Goal: Task Accomplishment & Management: Manage account settings

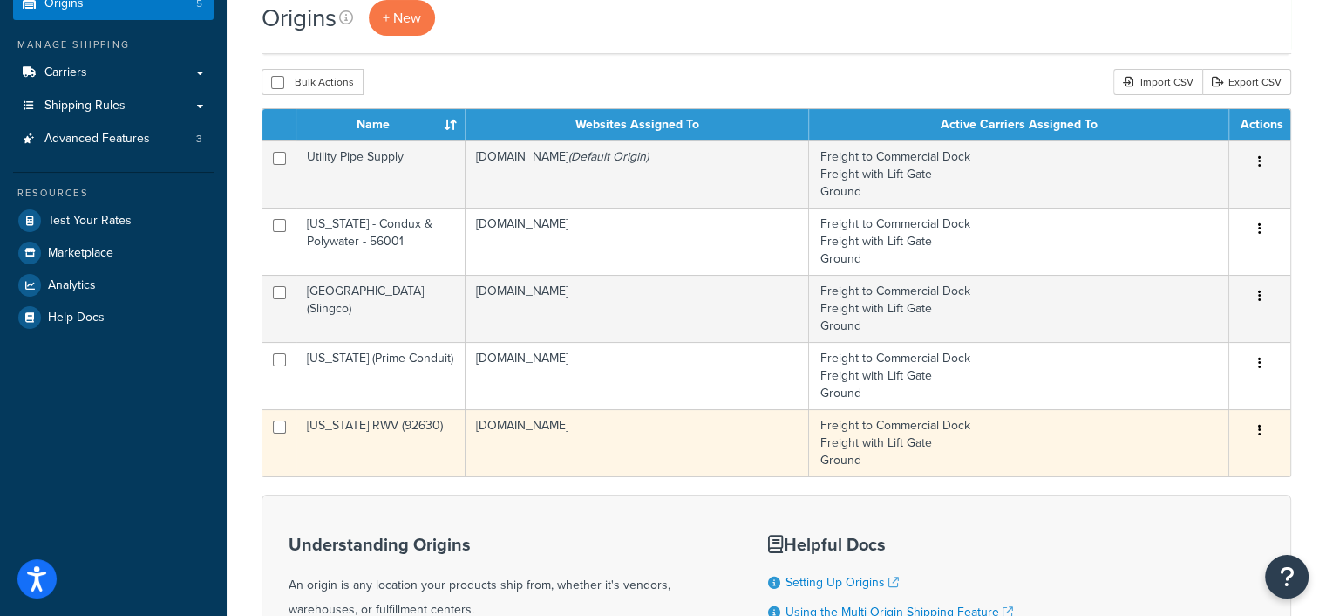
click at [1258, 433] on icon "button" at bounding box center [1259, 430] width 3 height 12
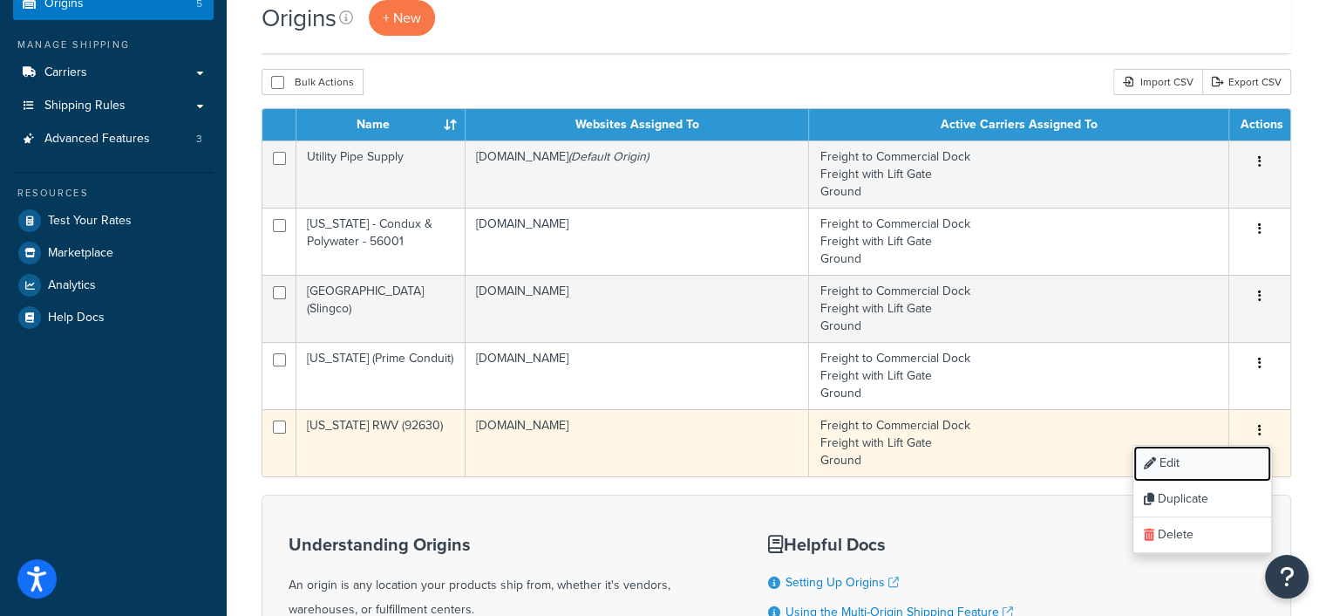
click at [1168, 456] on link "Edit" at bounding box center [1203, 464] width 138 height 36
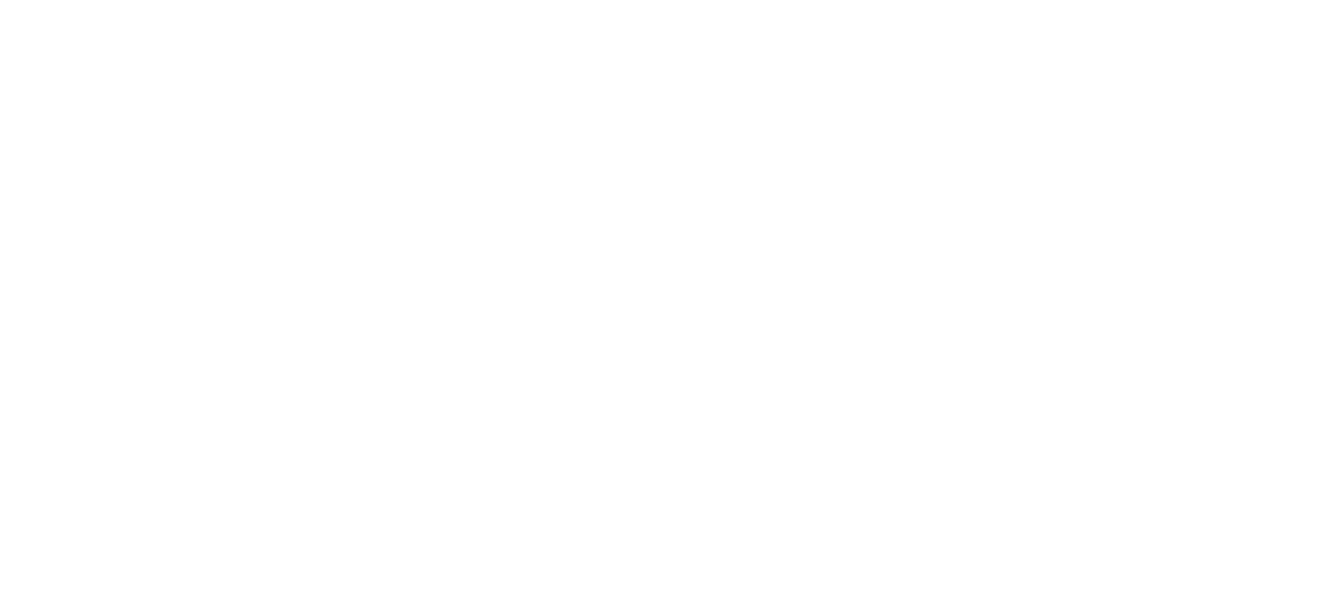
select select "5"
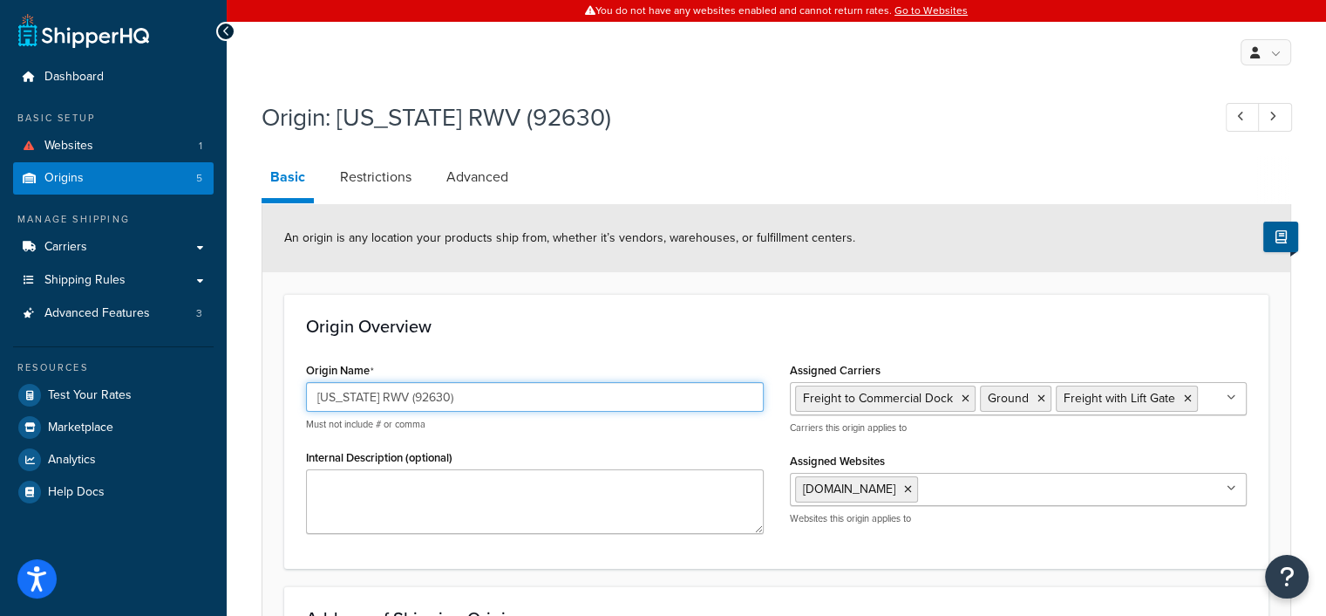
drag, startPoint x: 366, startPoint y: 394, endPoint x: 252, endPoint y: 393, distance: 114.2
click at [522, 397] on input "West Coast RWV & US Coupler (92630)" at bounding box center [535, 397] width 458 height 30
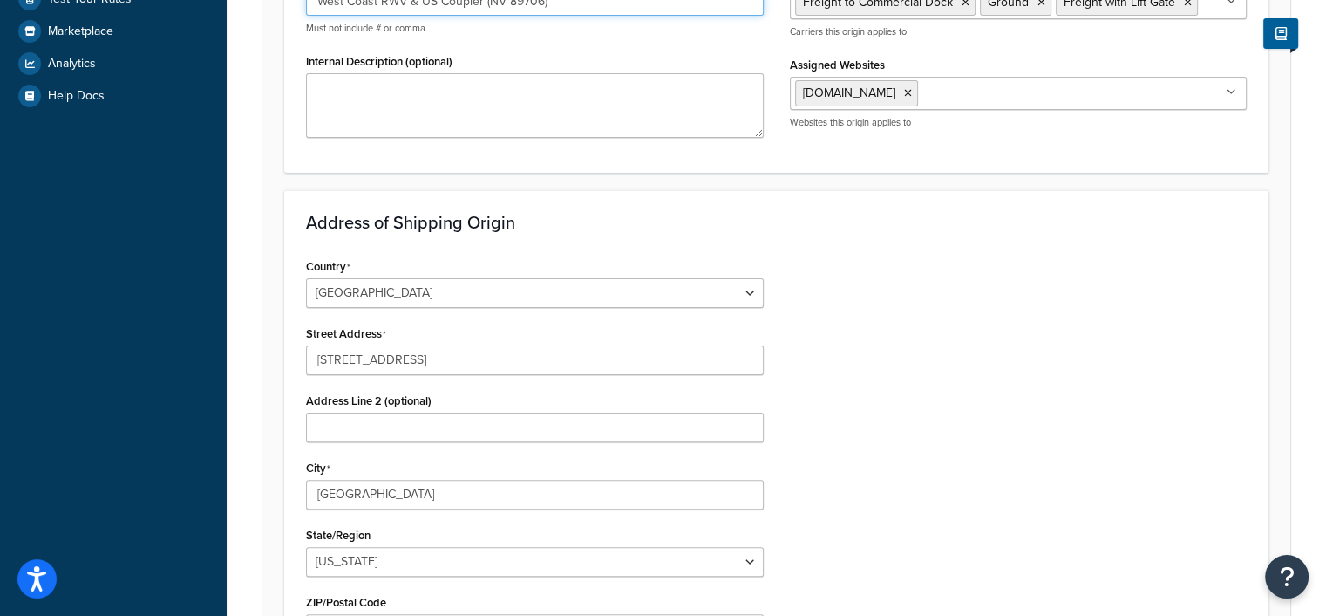
scroll to position [436, 0]
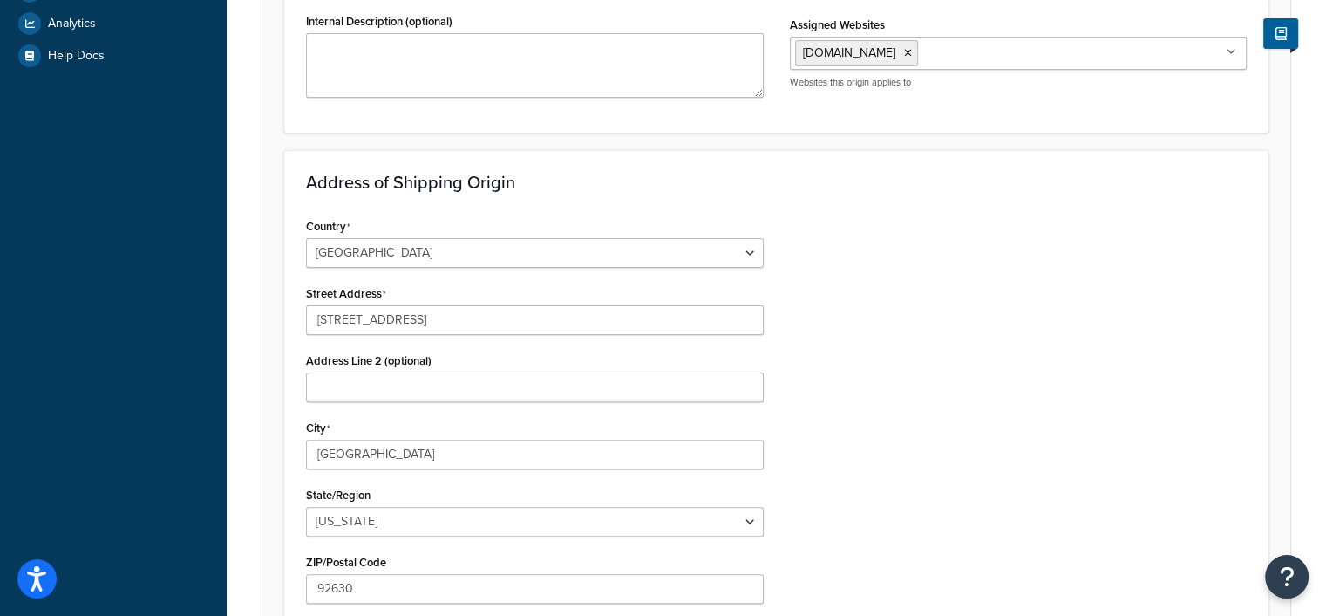
type input "West Coast RWV & US Coupler (NV 89706)"
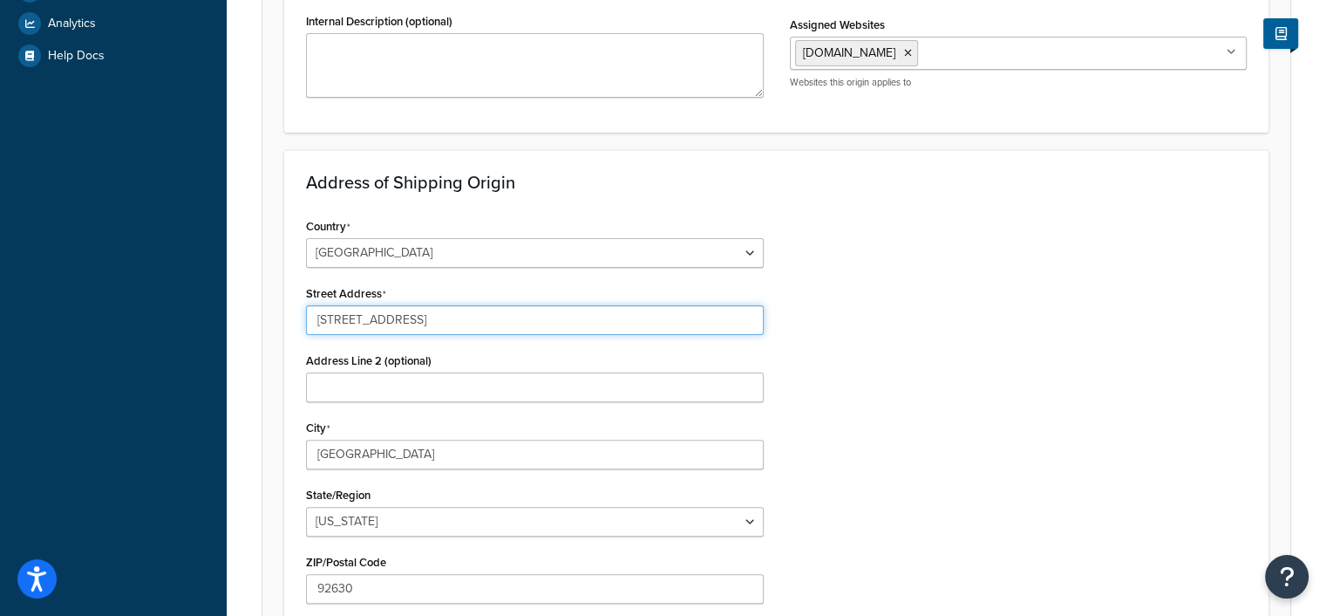
drag, startPoint x: 435, startPoint y: 323, endPoint x: 299, endPoint y: 325, distance: 136.1
click at [299, 325] on div "Country United States United Kingdom Afghanistan Åland Islands Albania Algeria …" at bounding box center [535, 502] width 484 height 576
type input "4825 Convair Dr #23"
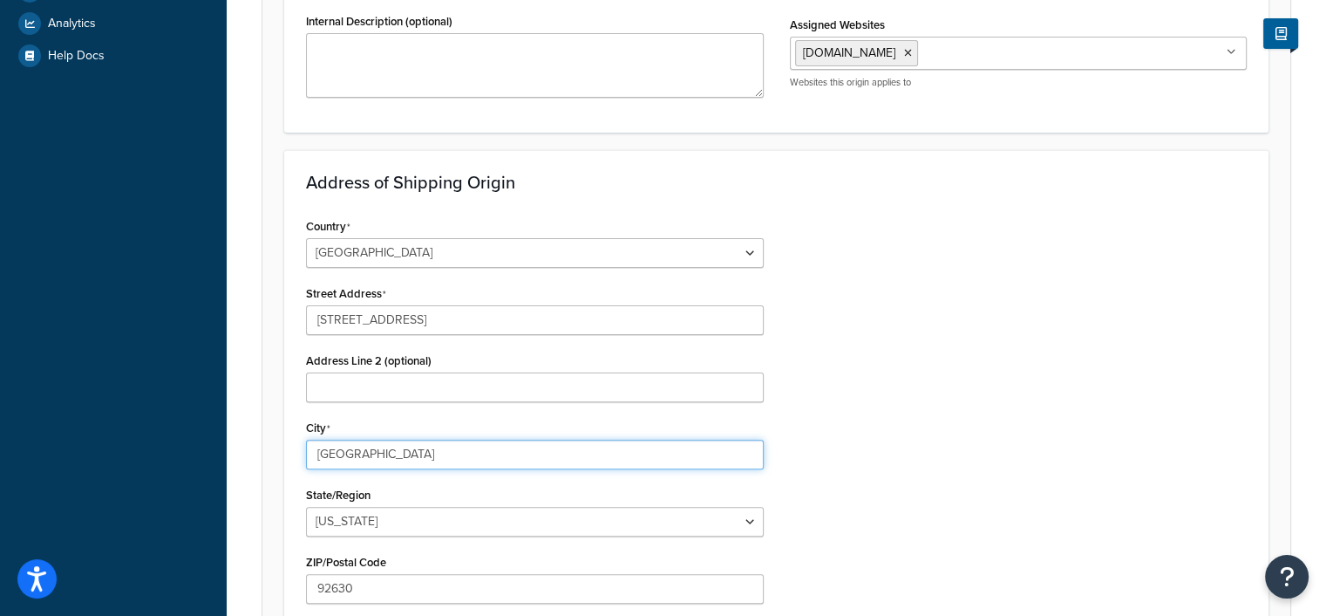
drag, startPoint x: 393, startPoint y: 456, endPoint x: 275, endPoint y: 458, distance: 118.6
click at [275, 458] on form "An origin is any location your products ship from, whether it’s vendors, wareho…" at bounding box center [776, 325] width 1028 height 1114
type input "Carson City"
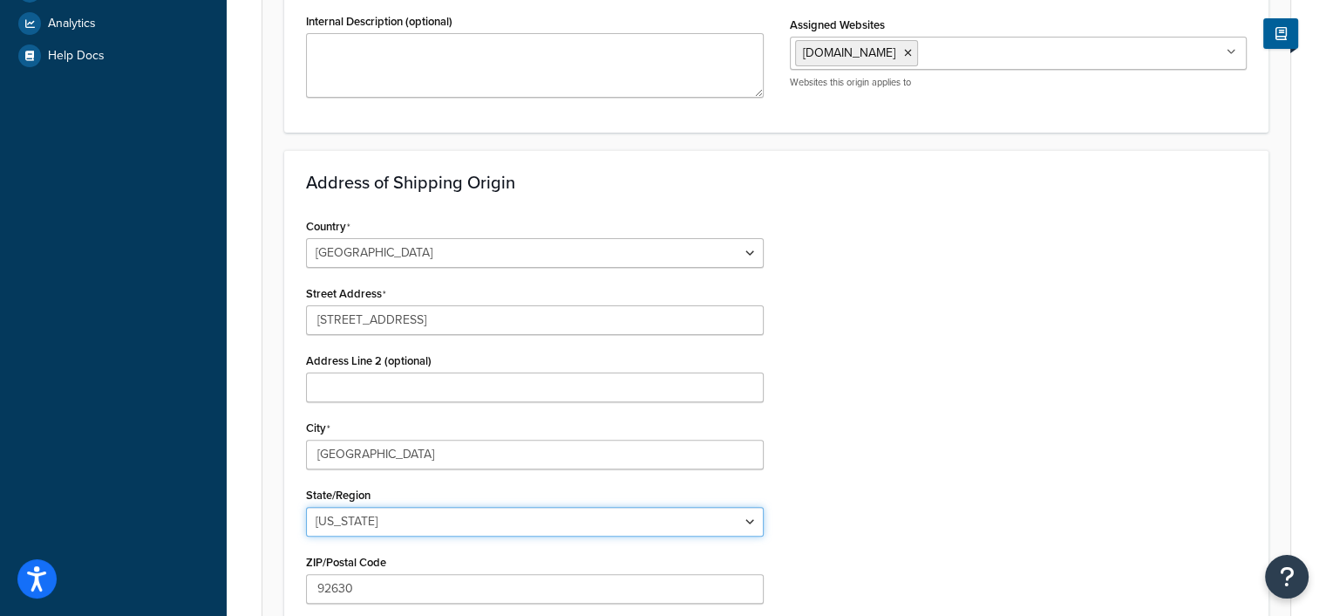
click at [377, 522] on select "Alabama Alaska American Samoa Arizona Arkansas Armed Forces Americas Armed Forc…" at bounding box center [535, 522] width 458 height 30
select select "28"
click at [306, 507] on select "Alabama Alaska American Samoa Arizona Arkansas Armed Forces Americas Armed Forc…" at bounding box center [535, 522] width 458 height 30
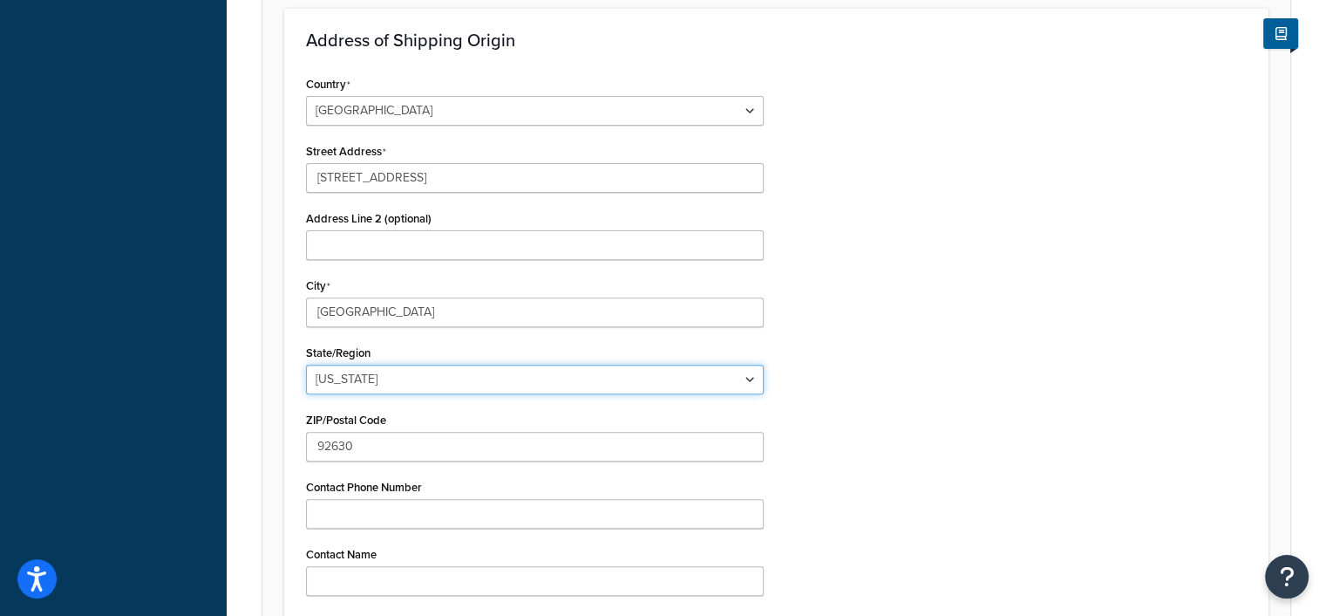
scroll to position [610, 0]
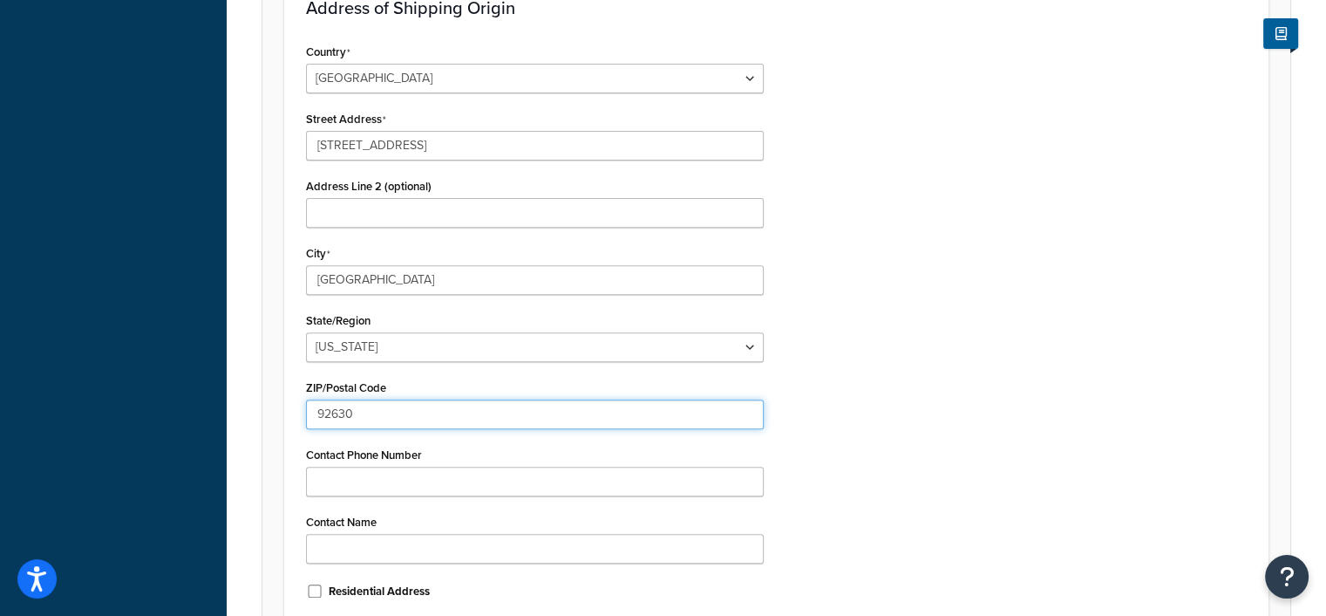
drag, startPoint x: 365, startPoint y: 411, endPoint x: 276, endPoint y: 415, distance: 89.1
click at [276, 415] on form "An origin is any location your products ship from, whether it’s vendors, wareho…" at bounding box center [776, 151] width 1028 height 1114
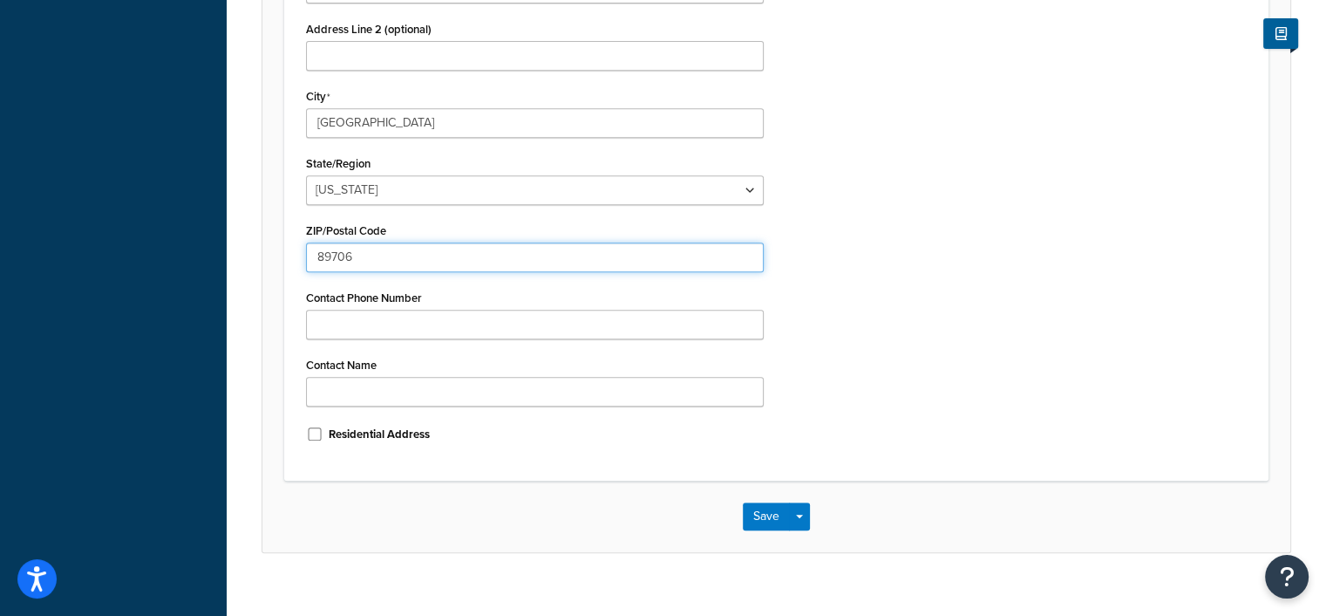
scroll to position [785, 0]
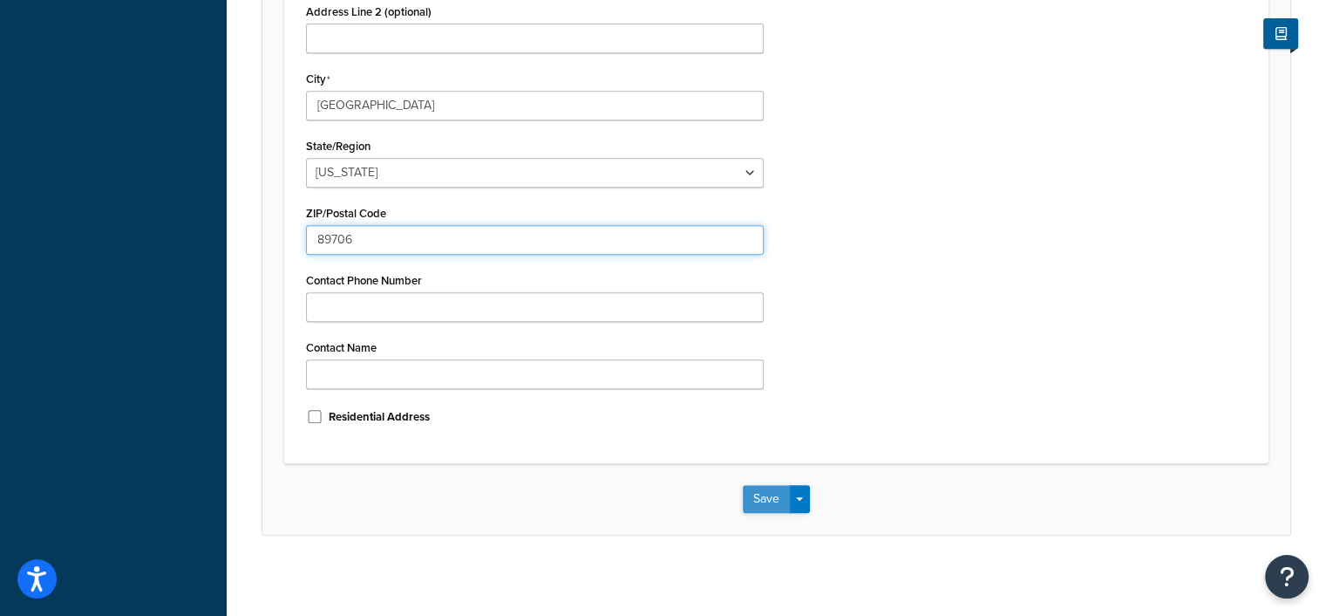
type input "89706"
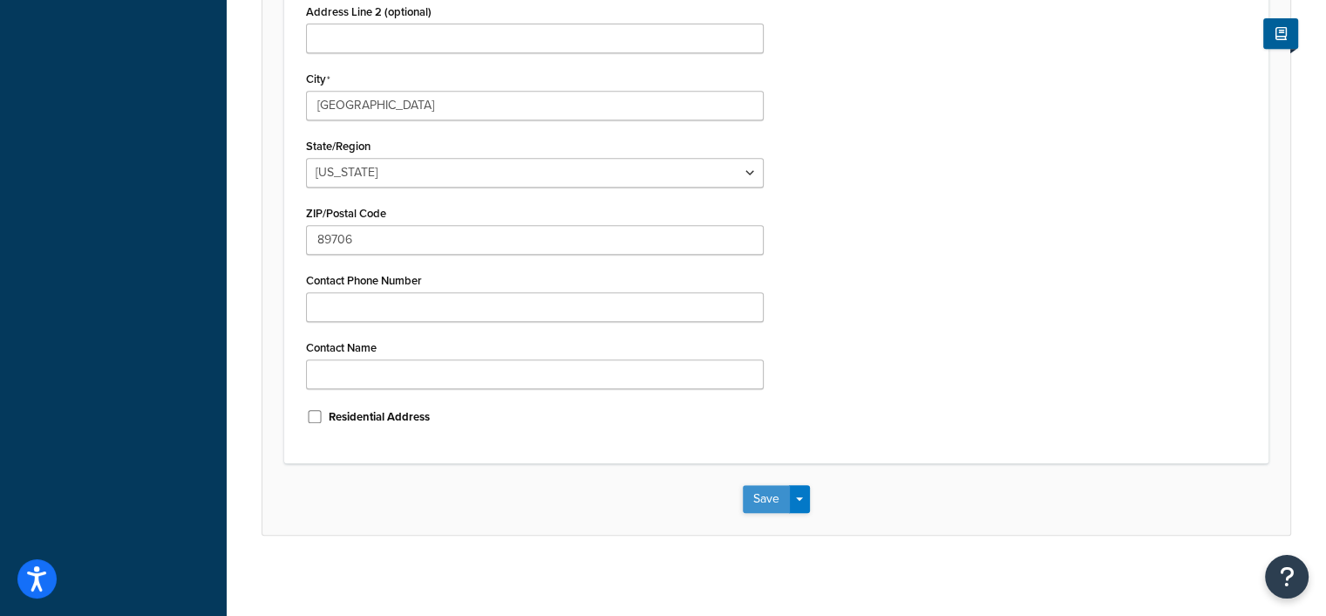
click at [768, 494] on button "Save" at bounding box center [766, 499] width 47 height 28
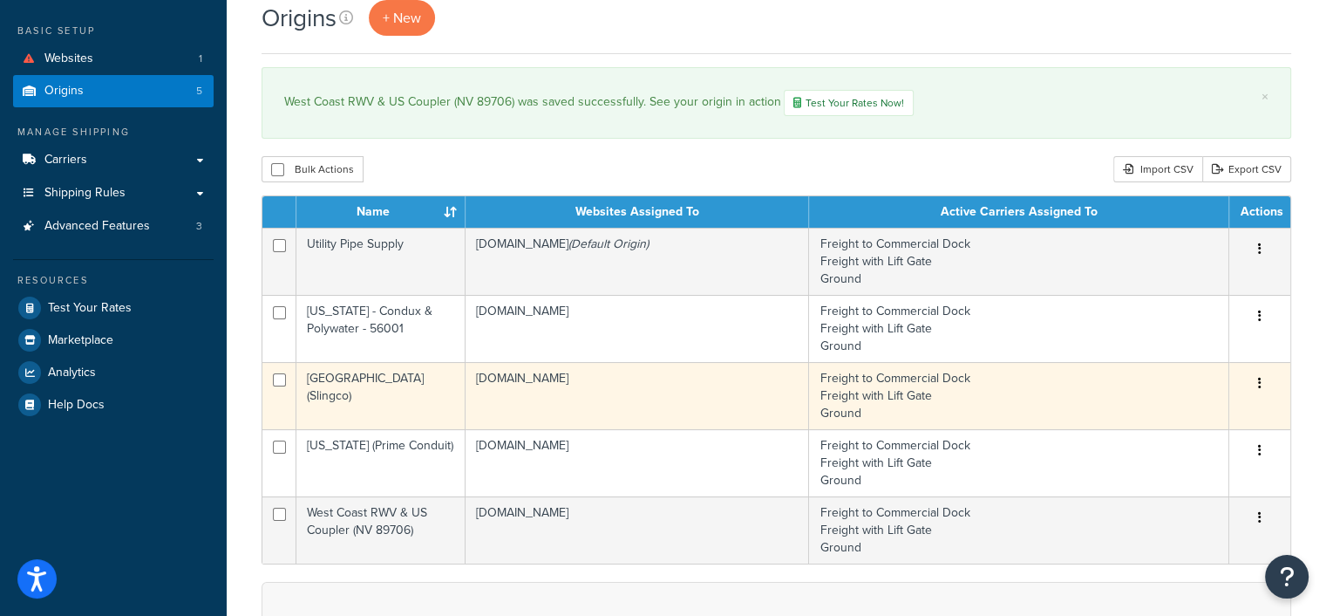
scroll to position [174, 0]
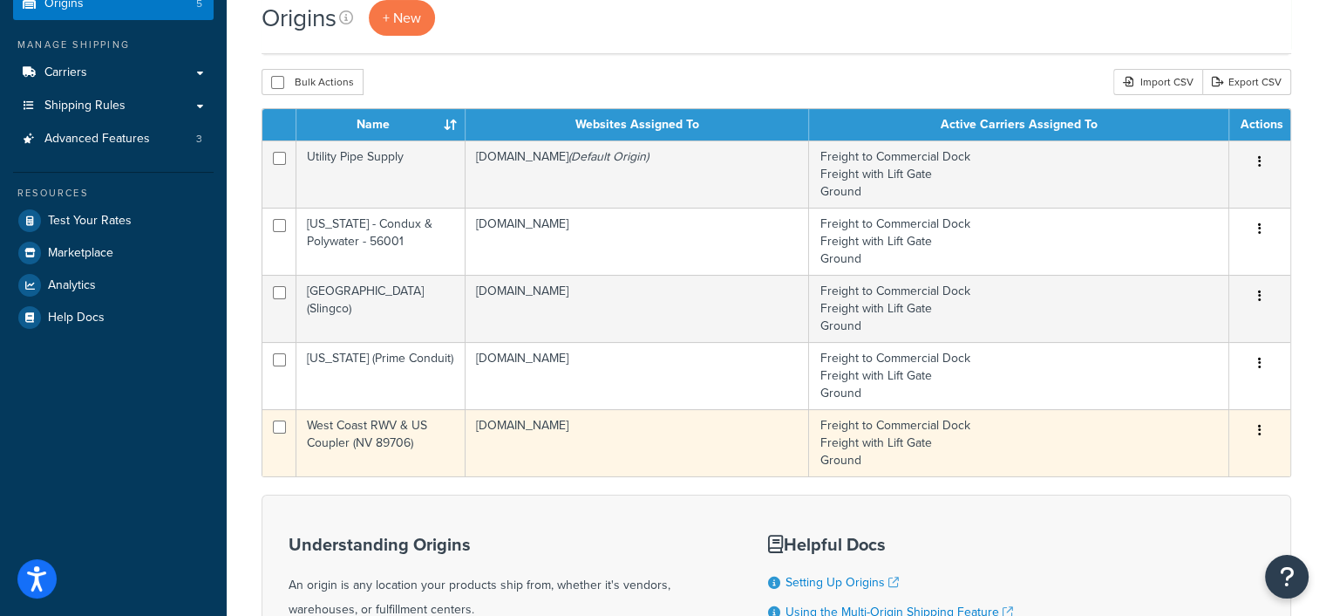
click at [419, 434] on td "West Coast RWV & US Coupler (NV 89706)" at bounding box center [380, 442] width 169 height 67
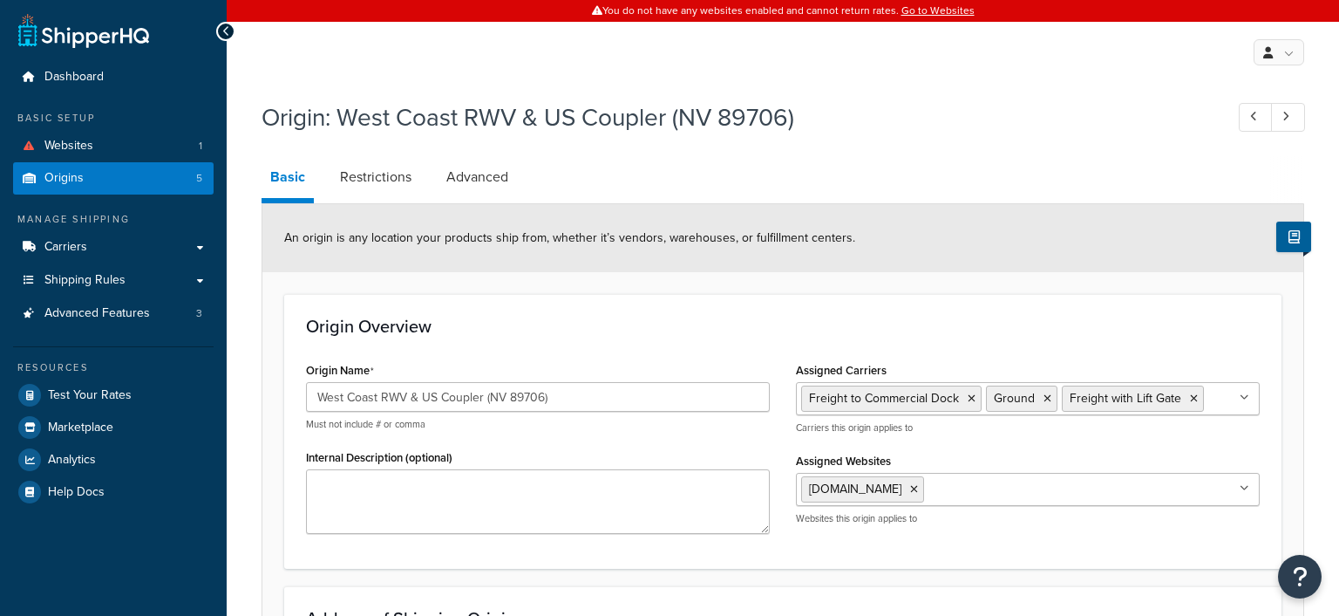
select select "28"
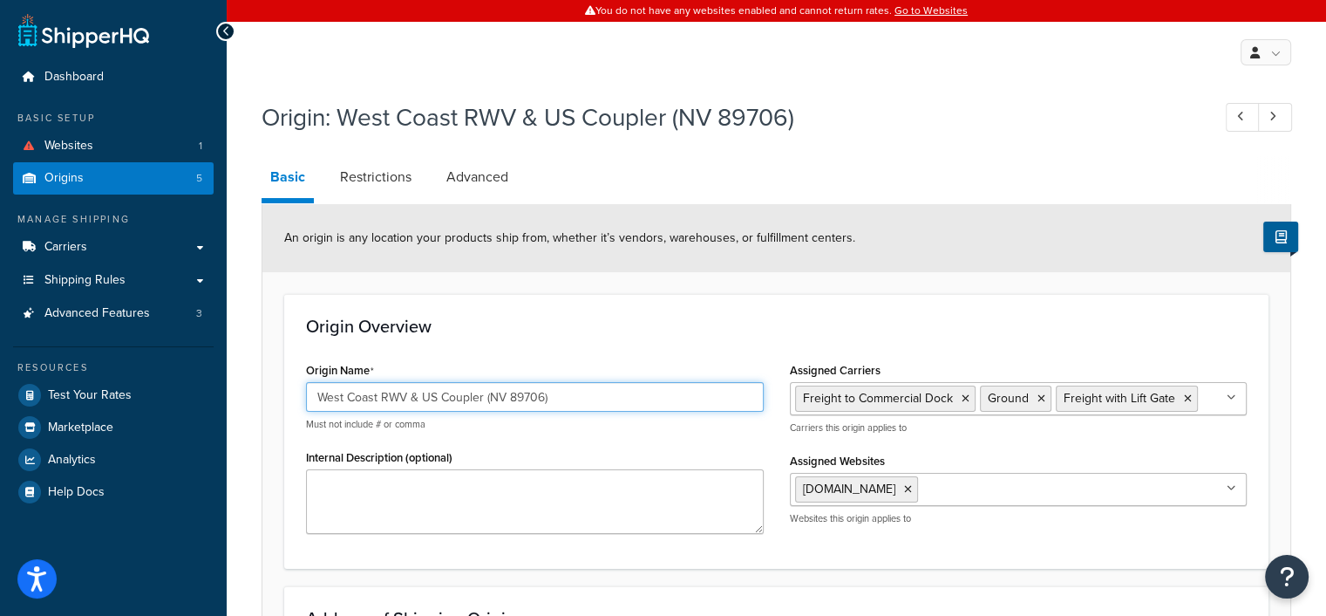
click at [479, 397] on input "West Coast RWV & US Coupler (NV 89706)" at bounding box center [535, 397] width 458 height 30
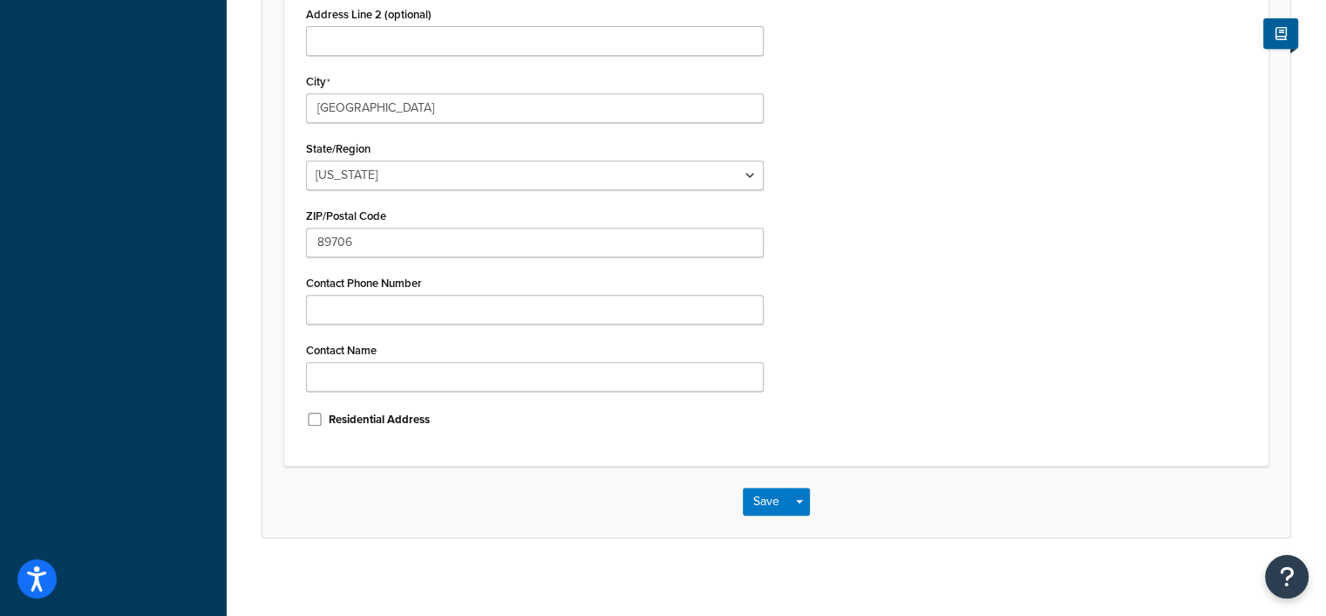
scroll to position [790, 0]
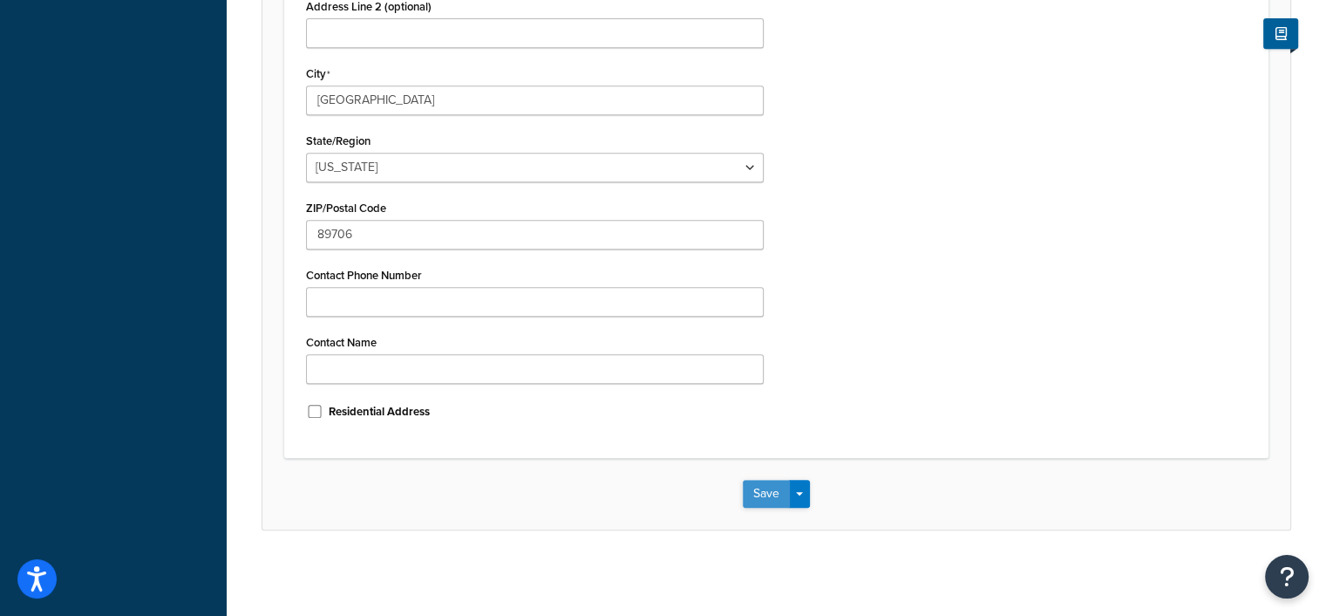
type input "West Coast RWV & US Cplr (NV 89706)"
click at [767, 494] on button "Save" at bounding box center [766, 494] width 47 height 28
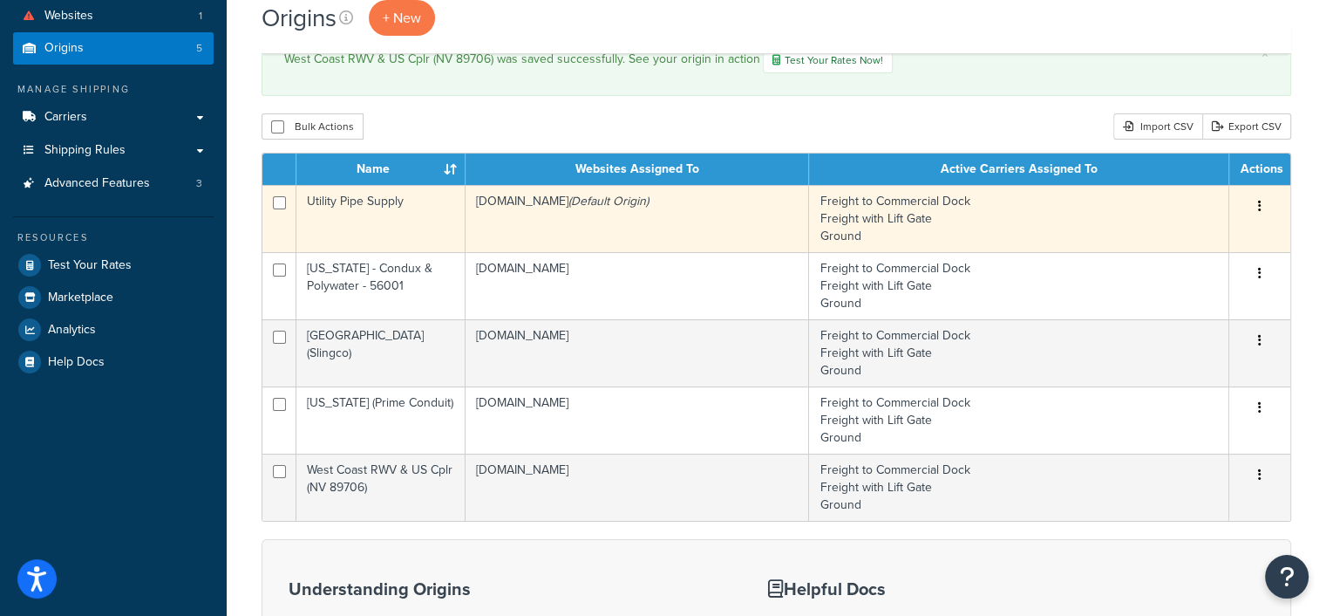
scroll to position [174, 0]
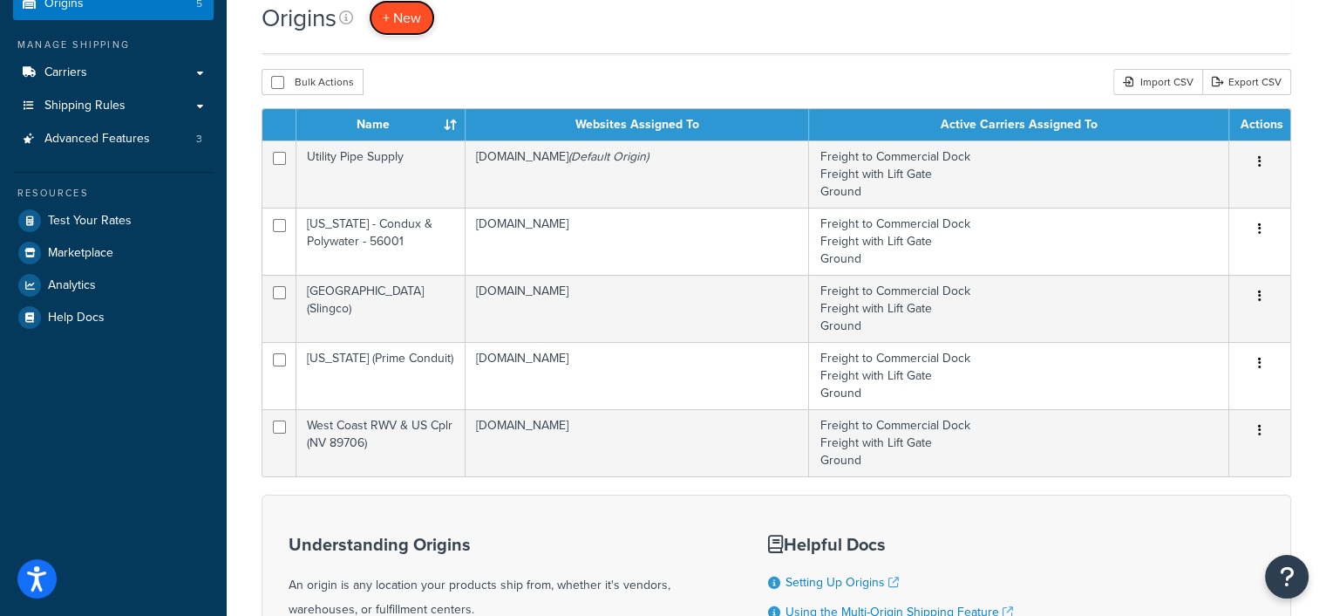
click at [405, 22] on span "+ New" at bounding box center [402, 18] width 38 height 20
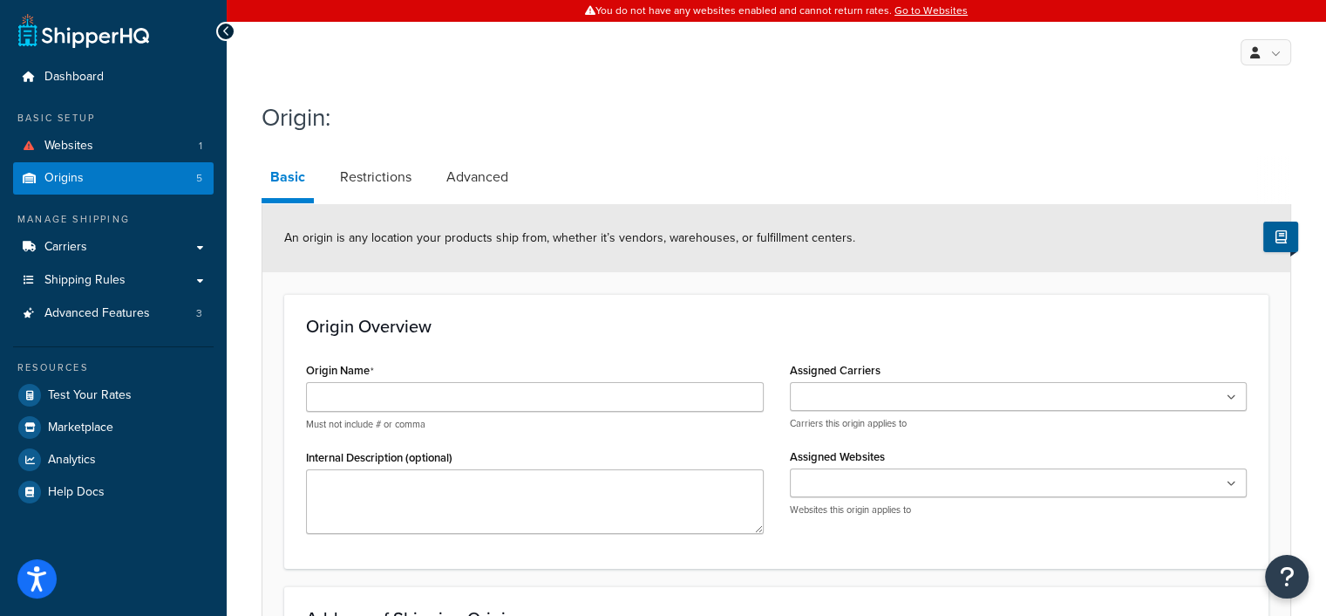
scroll to position [87, 0]
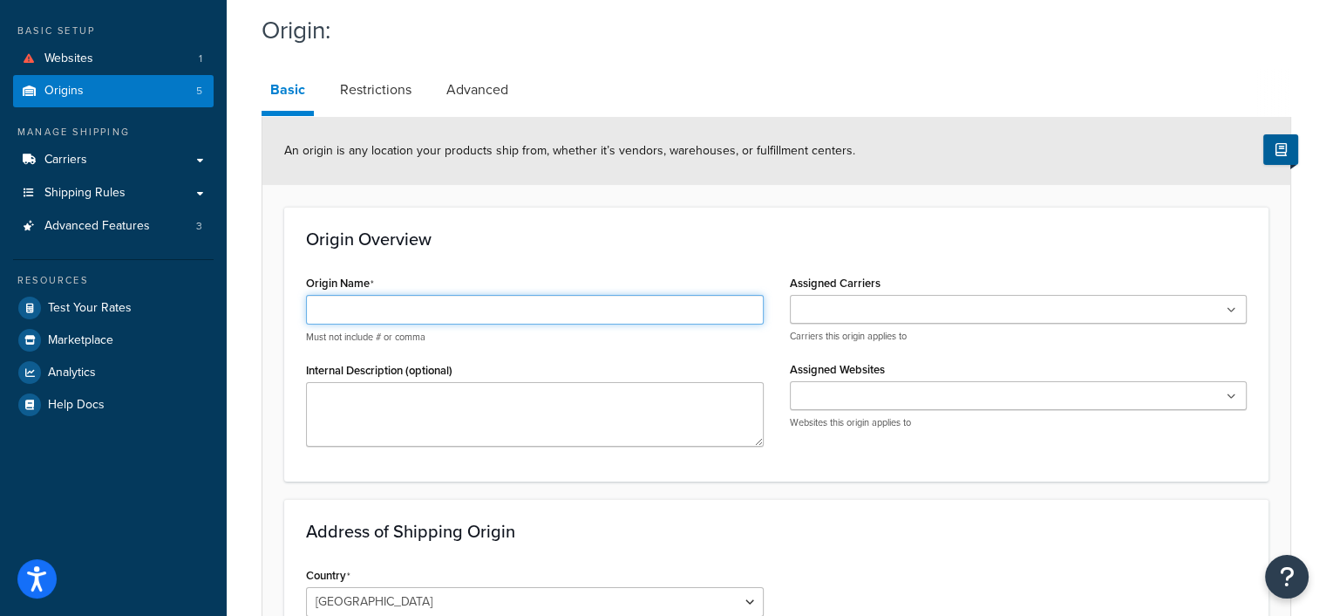
click at [378, 314] on input "Origin Name" at bounding box center [535, 310] width 458 height 30
type input "[US_STATE] - Huskie - [PERSON_NAME] (60406)"
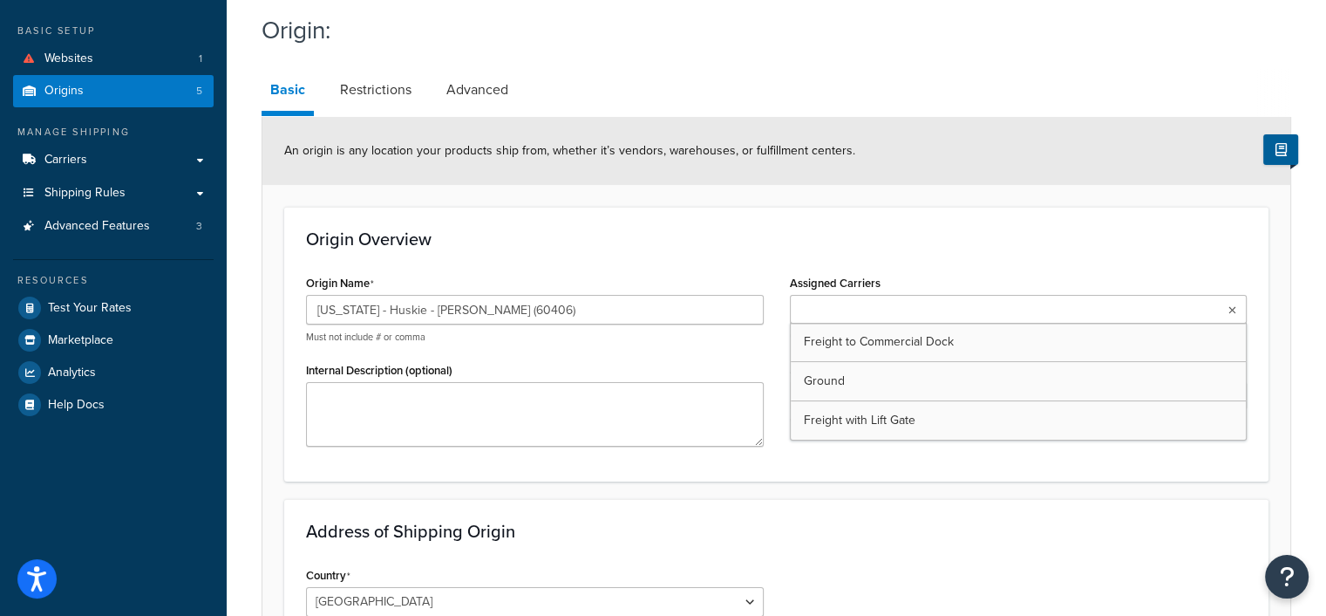
click at [865, 309] on input "Assigned Carriers" at bounding box center [872, 310] width 154 height 19
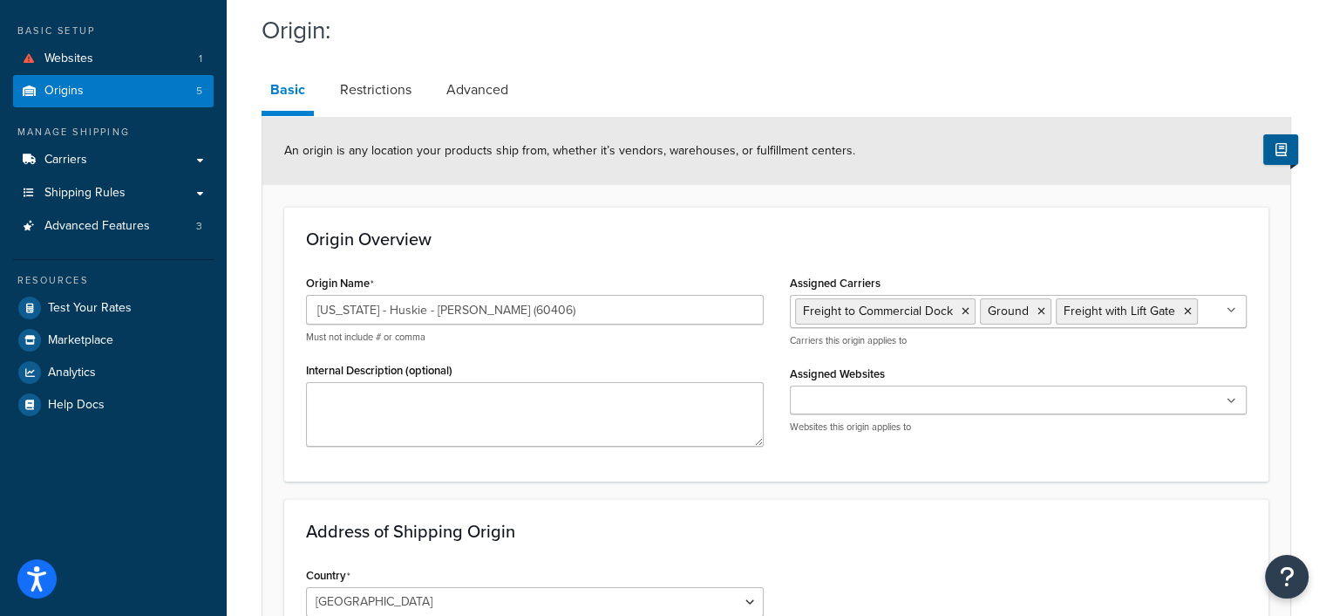
click at [865, 395] on input "Assigned Websites" at bounding box center [872, 401] width 154 height 19
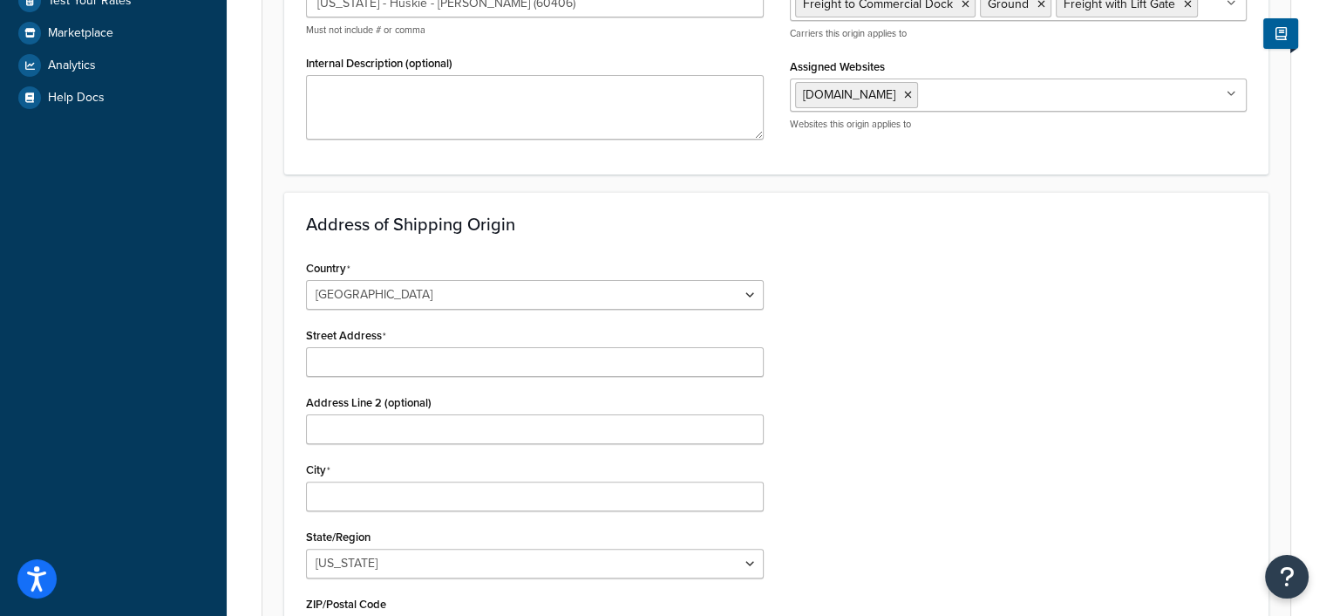
scroll to position [436, 0]
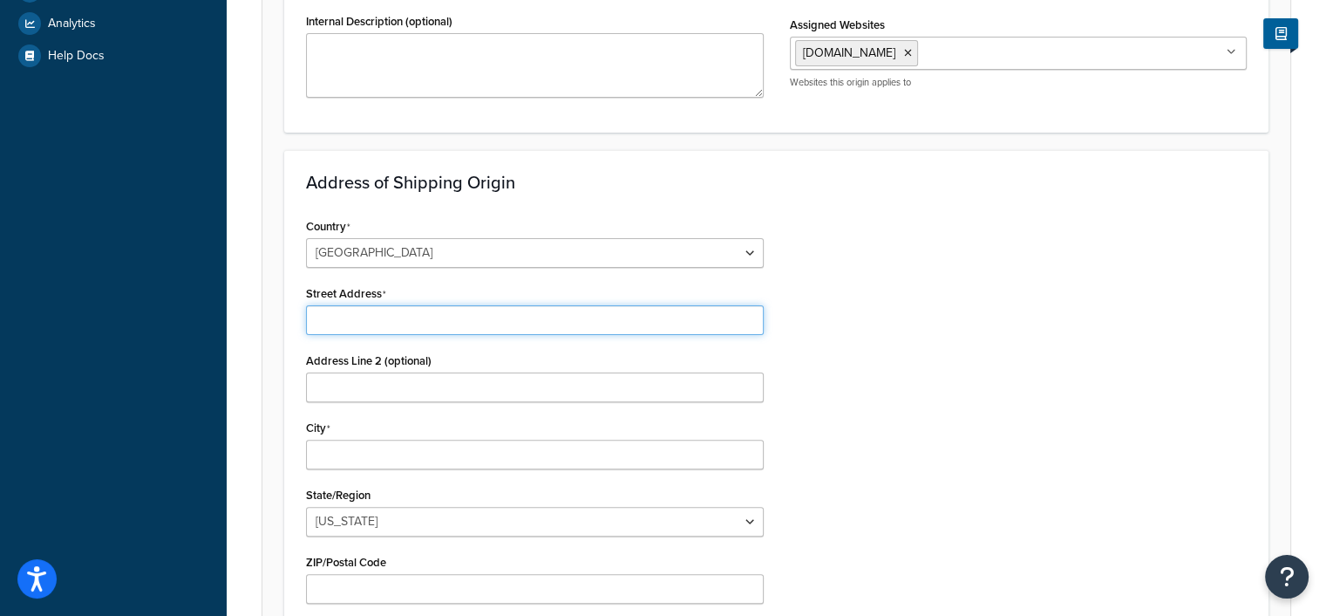
click at [400, 318] on input "Street Address" at bounding box center [535, 320] width 458 height 30
type input "2661 W 139th Street"
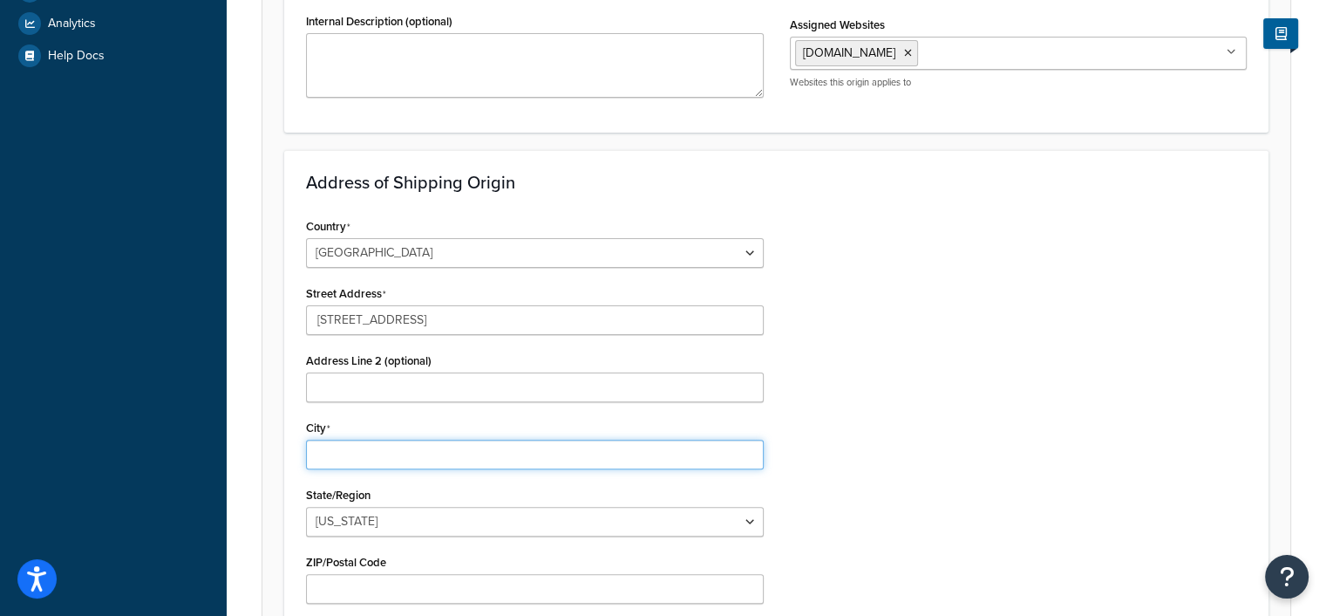
click at [373, 453] on input "City" at bounding box center [535, 455] width 458 height 30
type input "Blue Island"
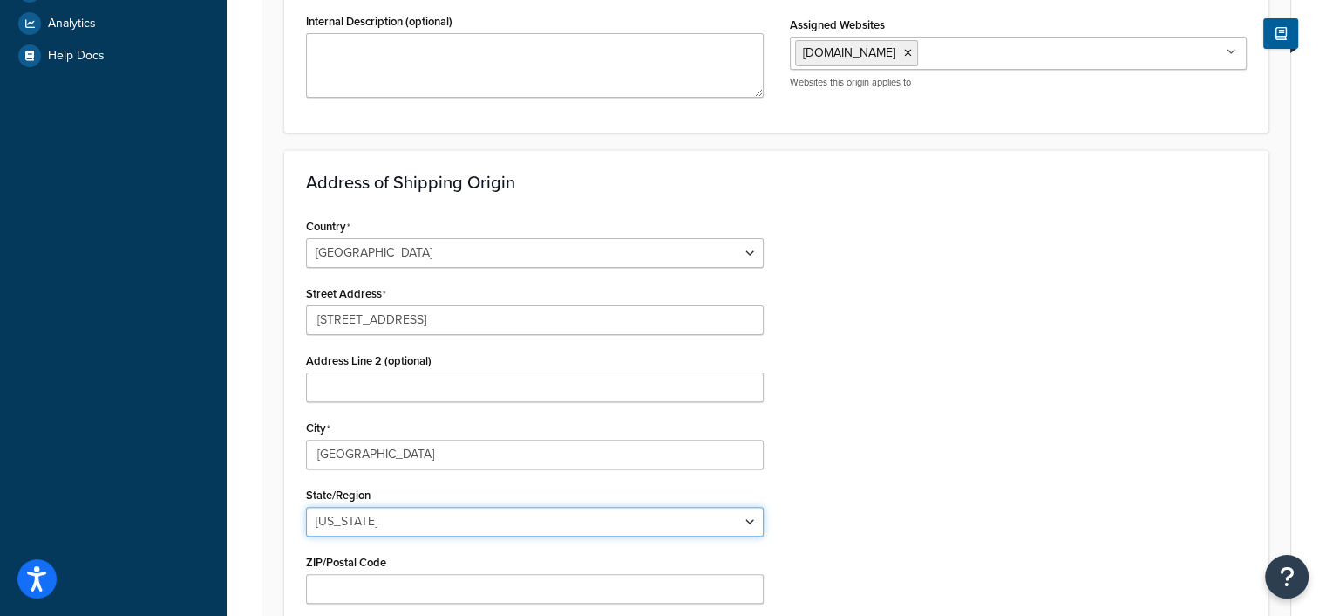
click at [364, 516] on select "Alabama Alaska American Samoa Arizona Arkansas Armed Forces Americas Armed Forc…" at bounding box center [535, 522] width 458 height 30
select select "13"
click at [306, 507] on select "Alabama Alaska American Samoa Arizona Arkansas Armed Forces Americas Armed Forc…" at bounding box center [535, 522] width 458 height 30
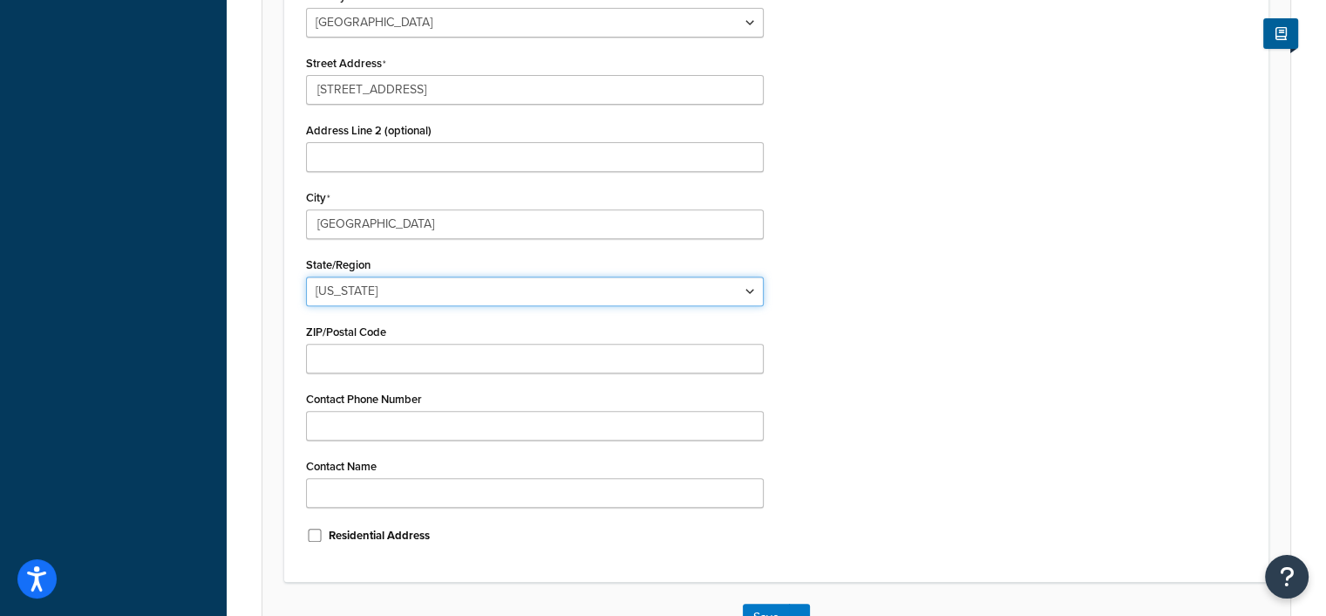
scroll to position [698, 0]
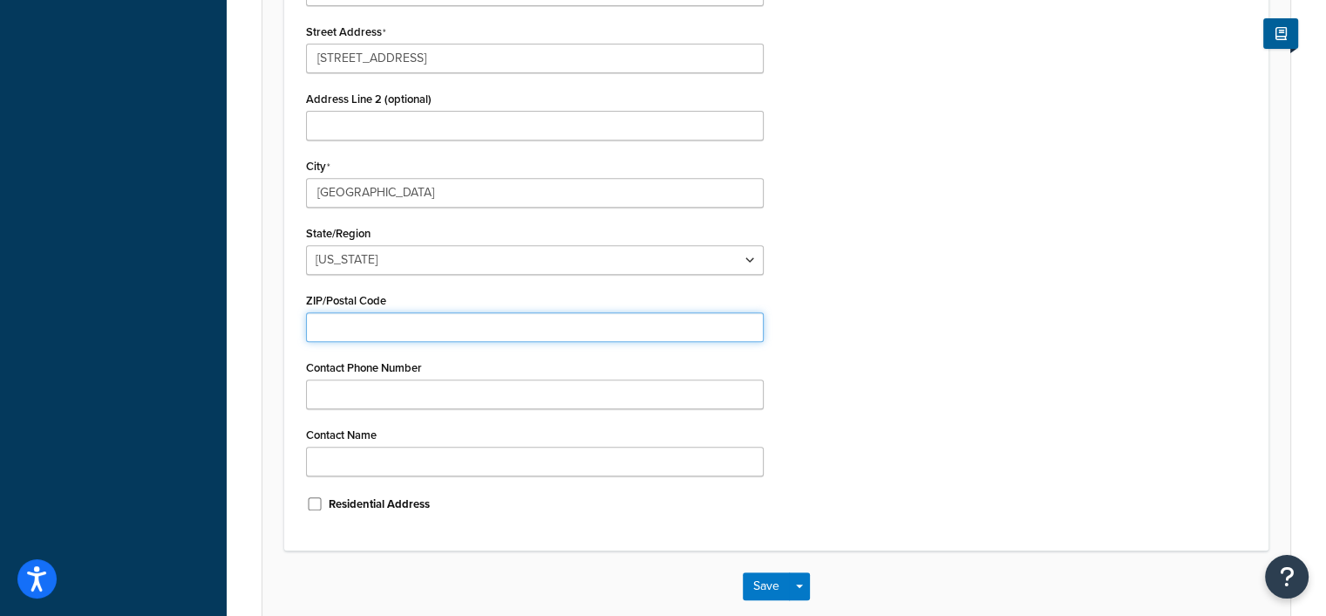
click at [433, 322] on input "ZIP/Postal Code" at bounding box center [535, 327] width 458 height 30
type input "60406"
click at [762, 586] on button "Save" at bounding box center [766, 586] width 47 height 28
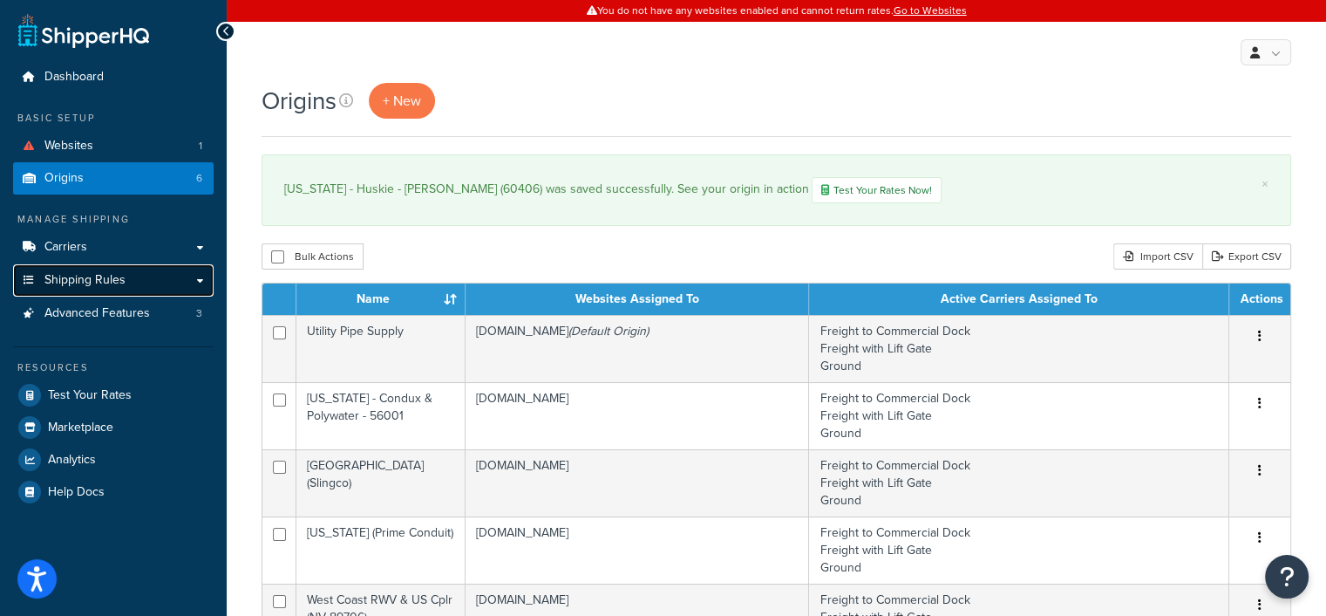
click at [98, 274] on span "Shipping Rules" at bounding box center [84, 280] width 81 height 15
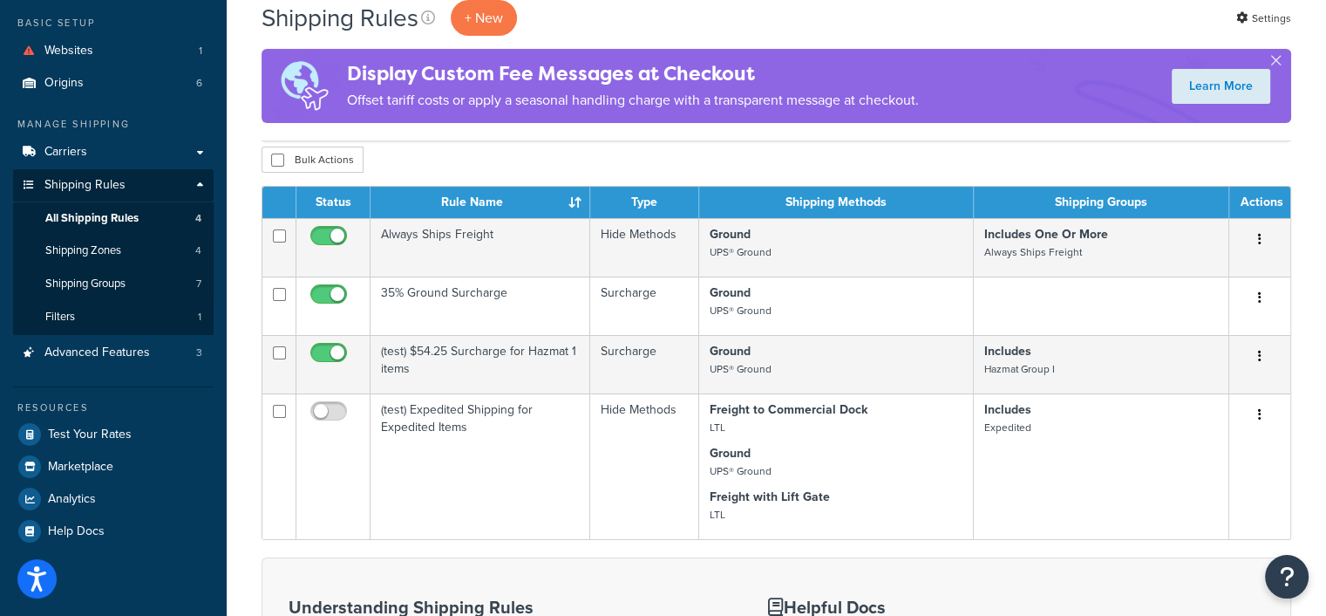
scroll to position [87, 0]
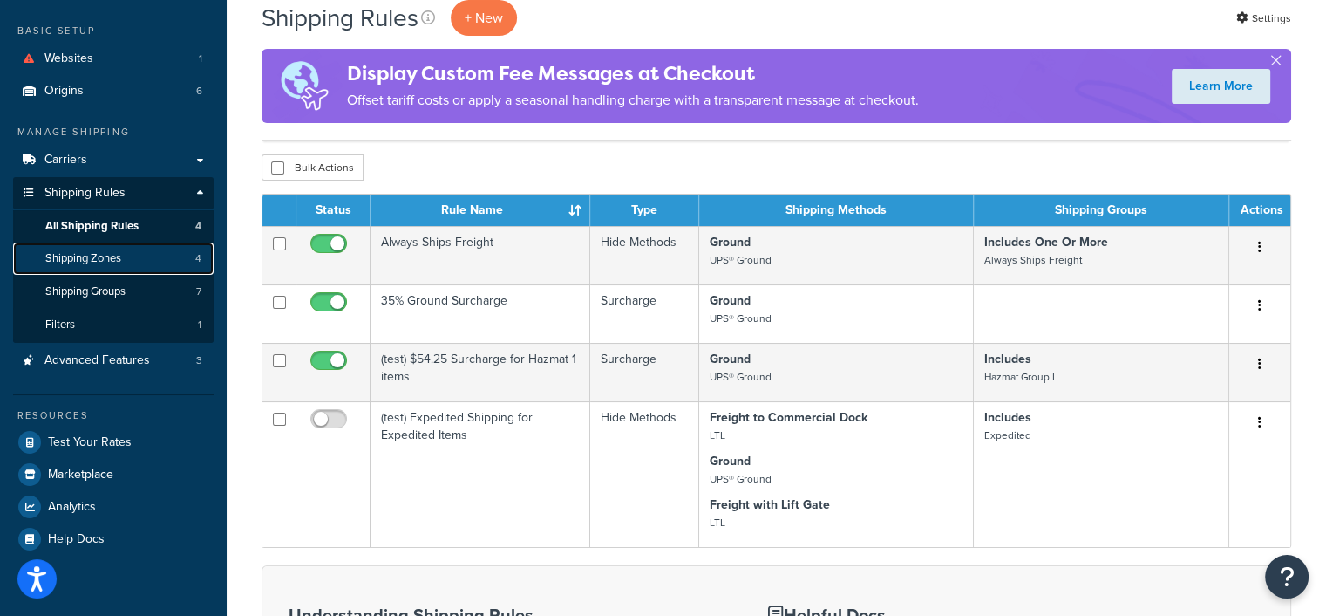
click at [88, 256] on span "Shipping Zones" at bounding box center [83, 258] width 76 height 15
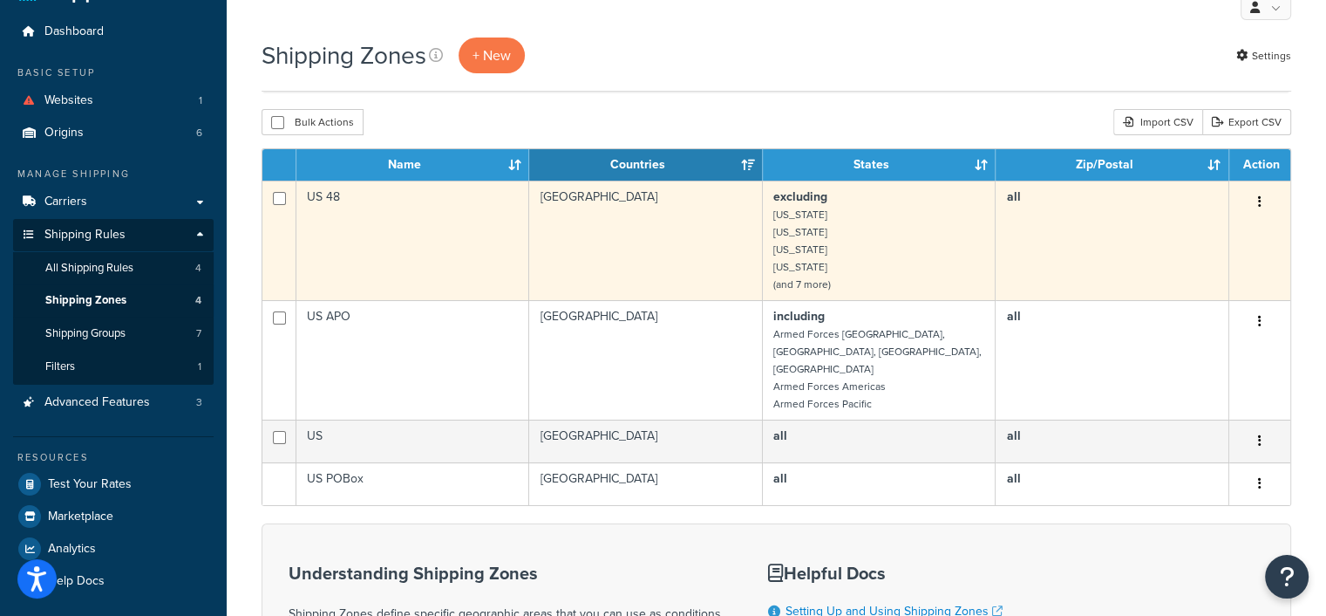
scroll to position [87, 0]
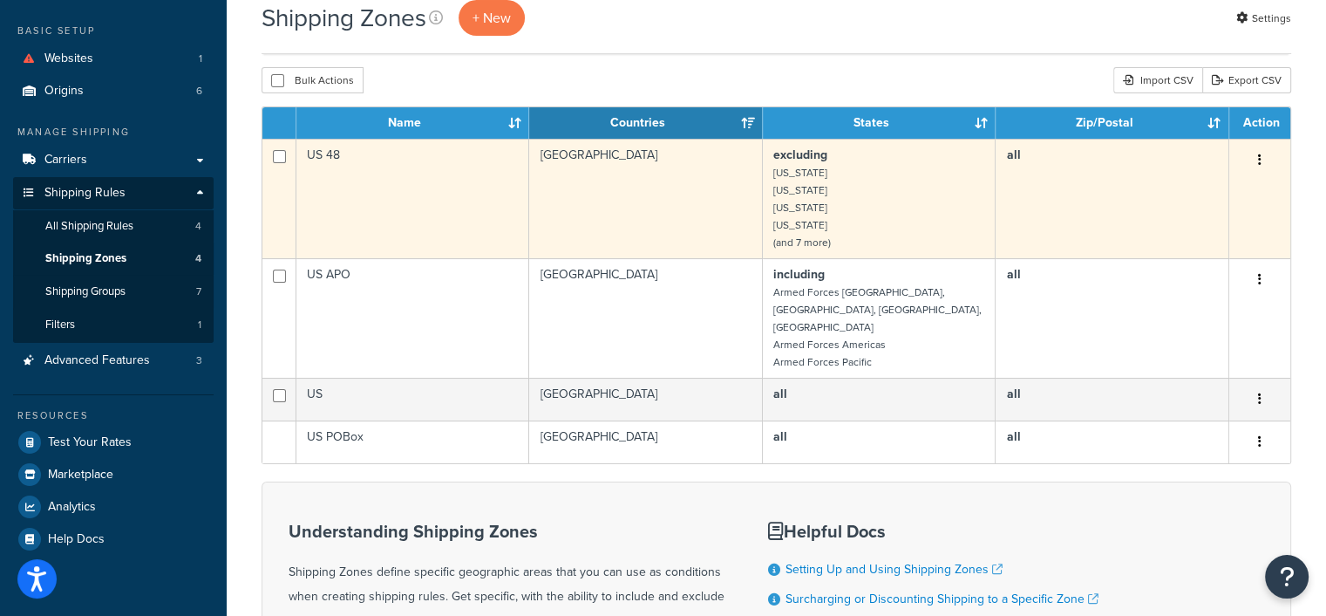
click at [1258, 166] on button "button" at bounding box center [1260, 161] width 24 height 28
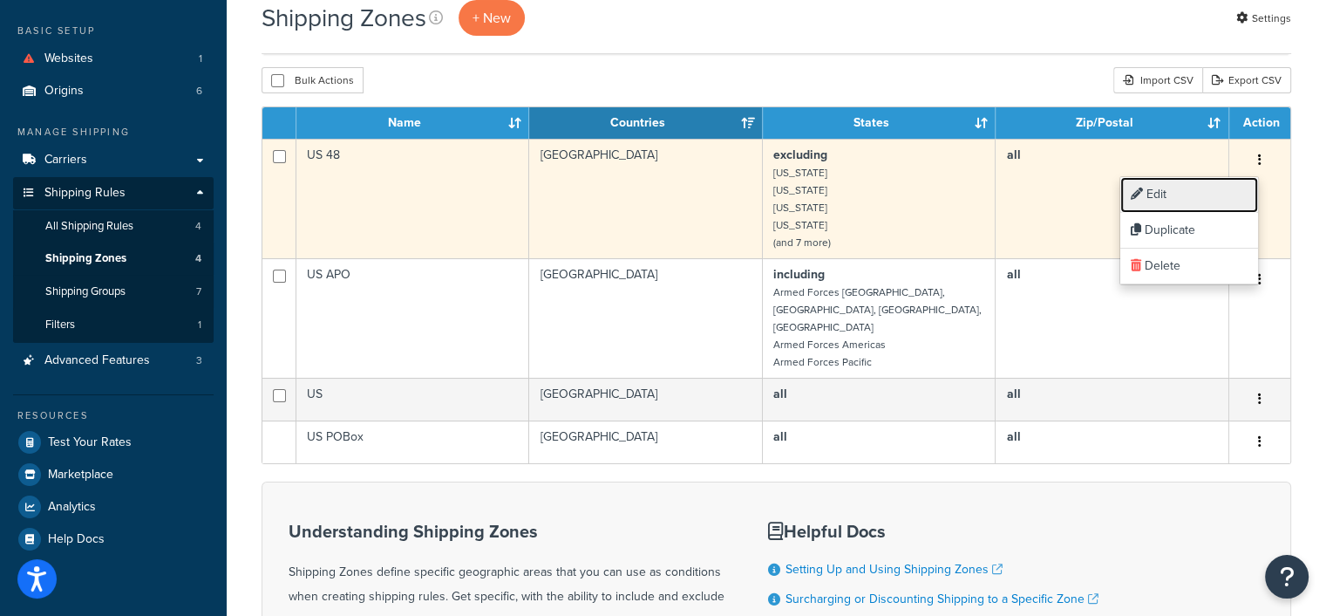
click at [1177, 190] on link "Edit" at bounding box center [1190, 195] width 138 height 36
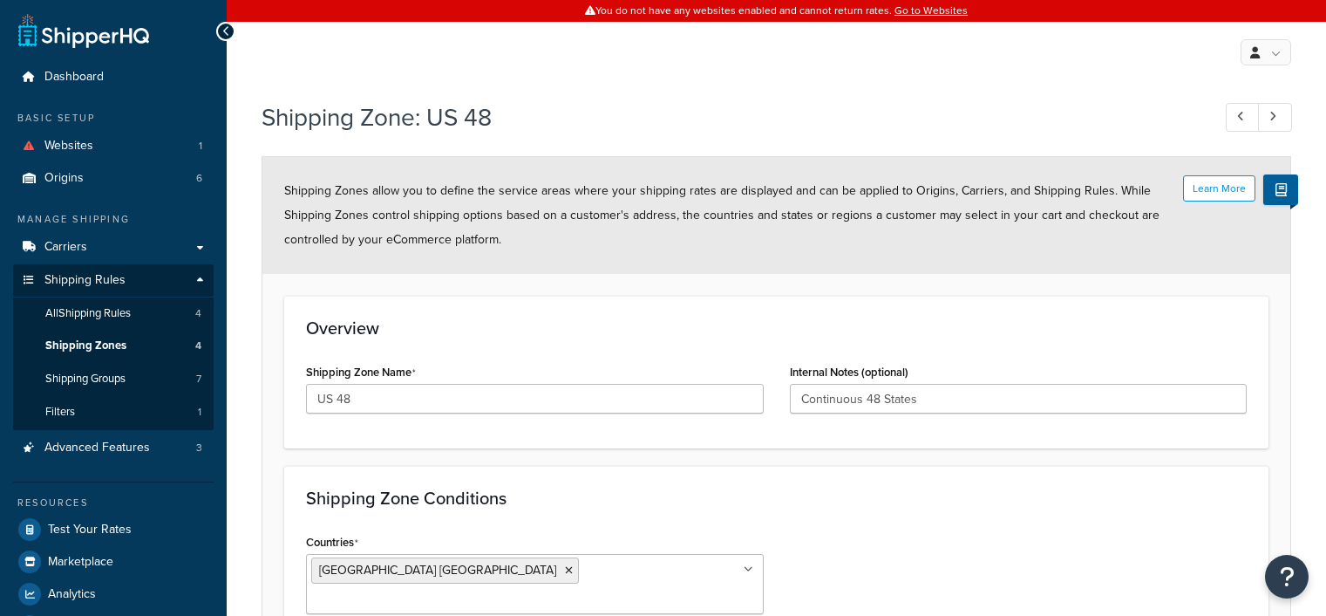
select select "excluding"
click at [222, 36] on icon at bounding box center [226, 31] width 8 height 12
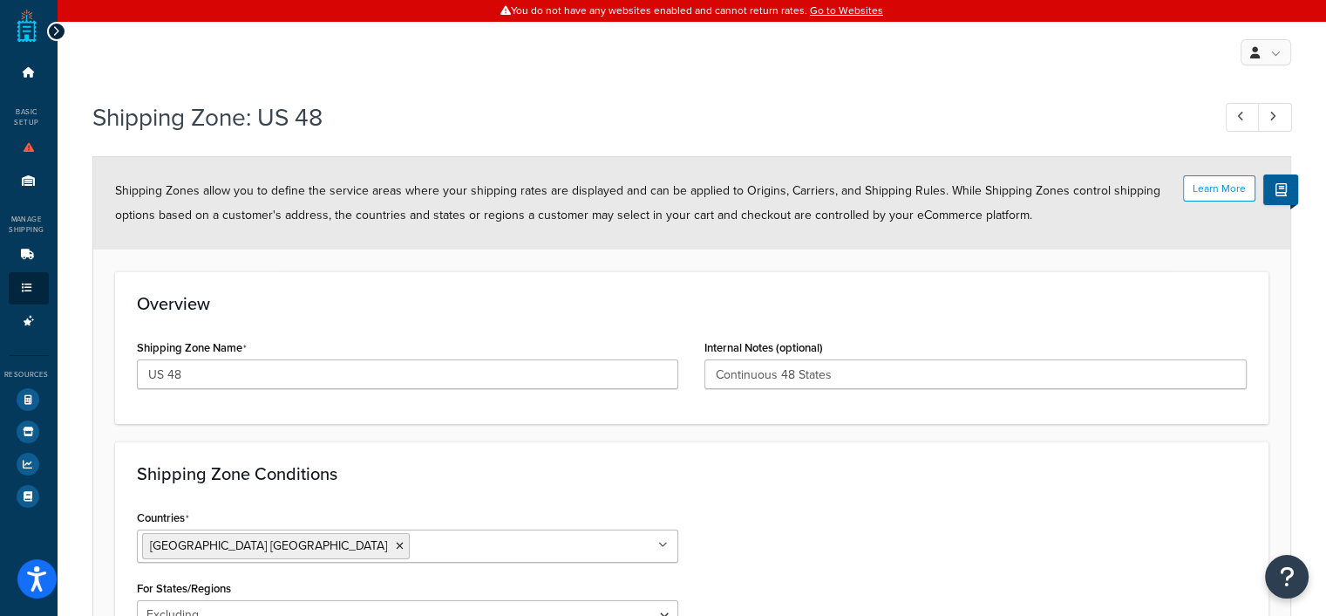
click at [58, 31] on icon at bounding box center [56, 31] width 8 height 12
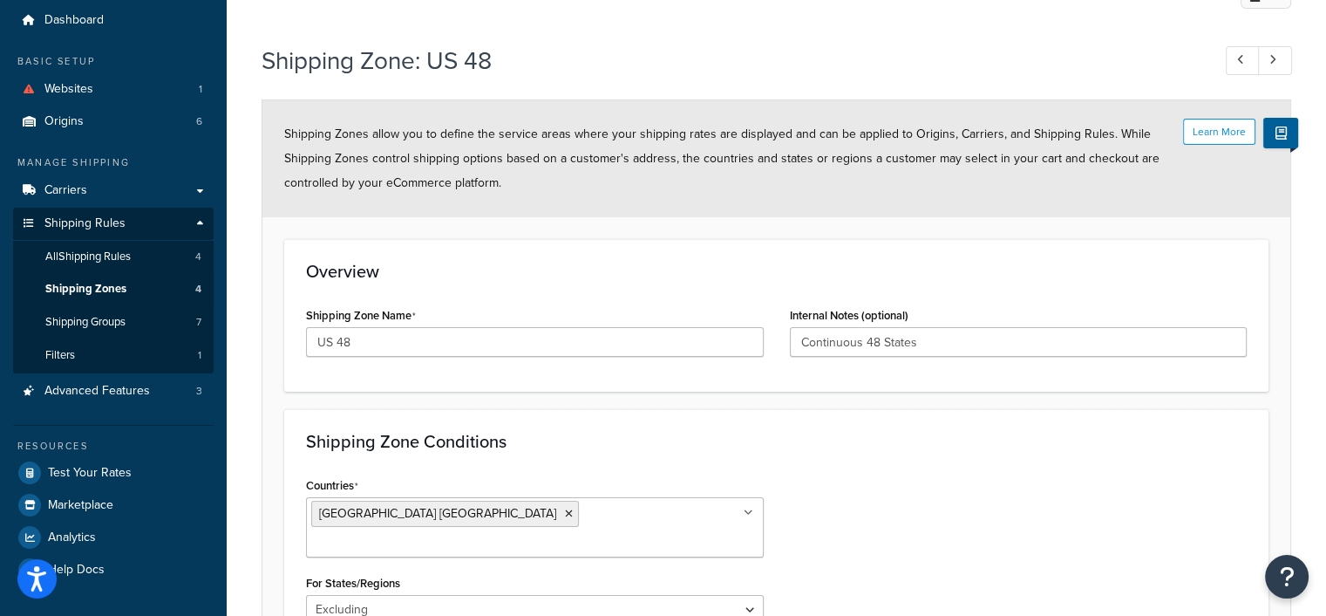
scroll to position [87, 0]
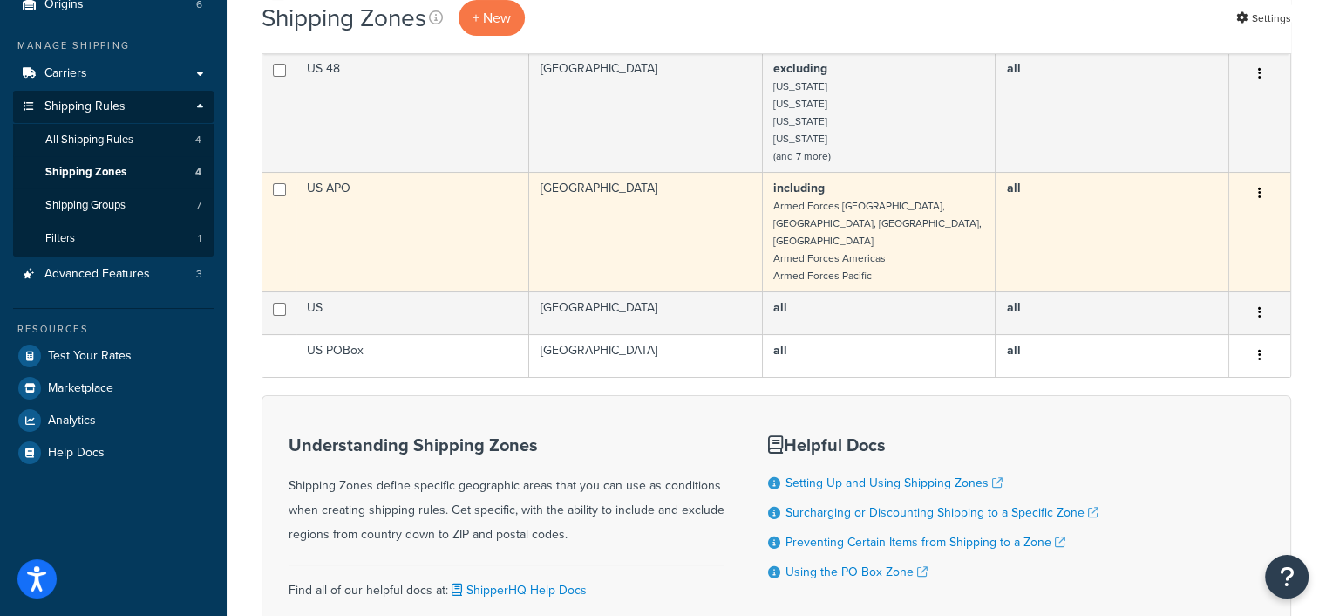
scroll to position [174, 0]
click at [869, 228] on td "including Armed Forces Europe, [GEOGRAPHIC_DATA], [GEOGRAPHIC_DATA], [GEOGRAPHI…" at bounding box center [879, 230] width 233 height 119
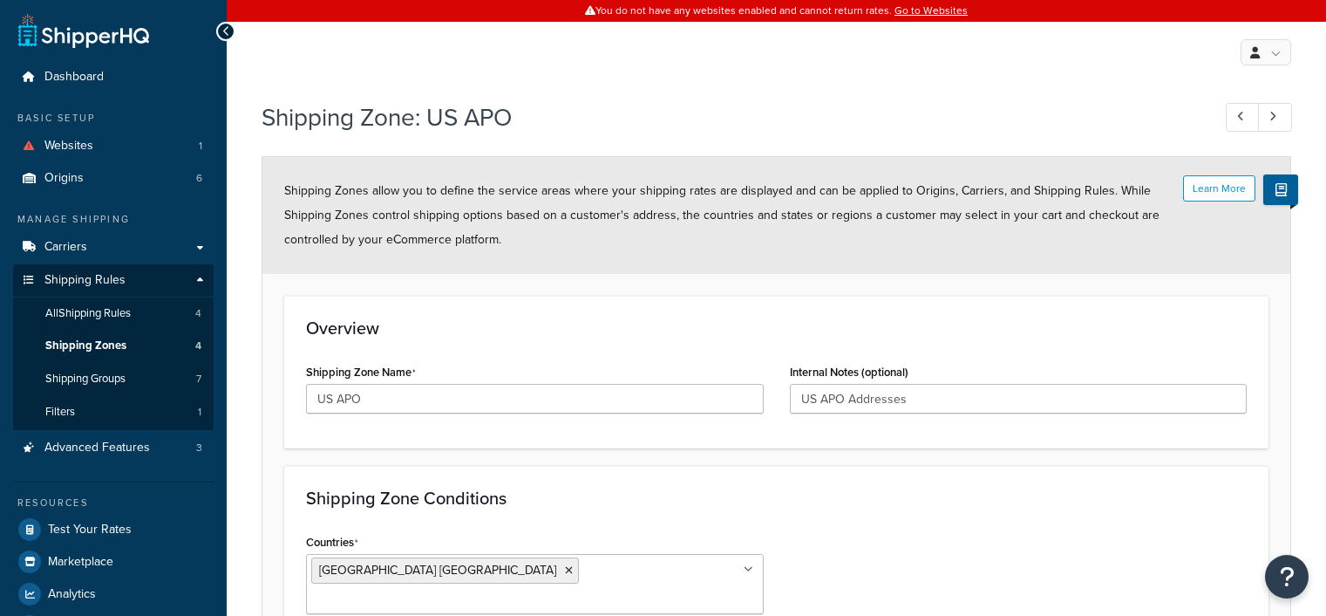
select select "including"
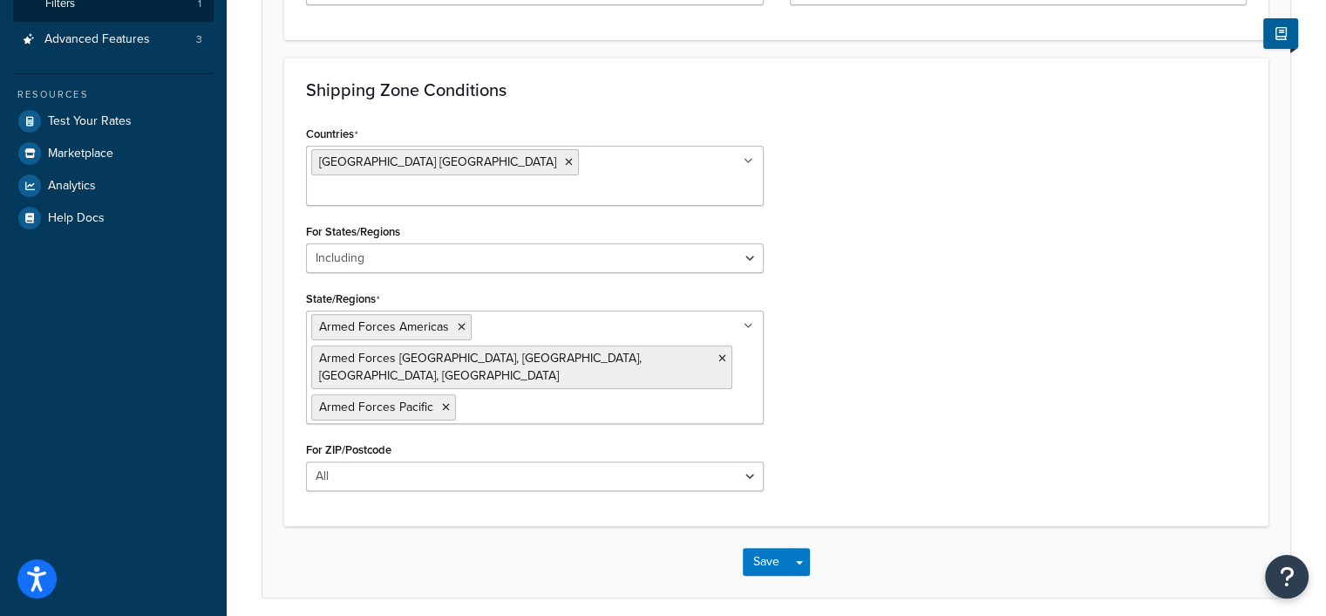
scroll to position [431, 0]
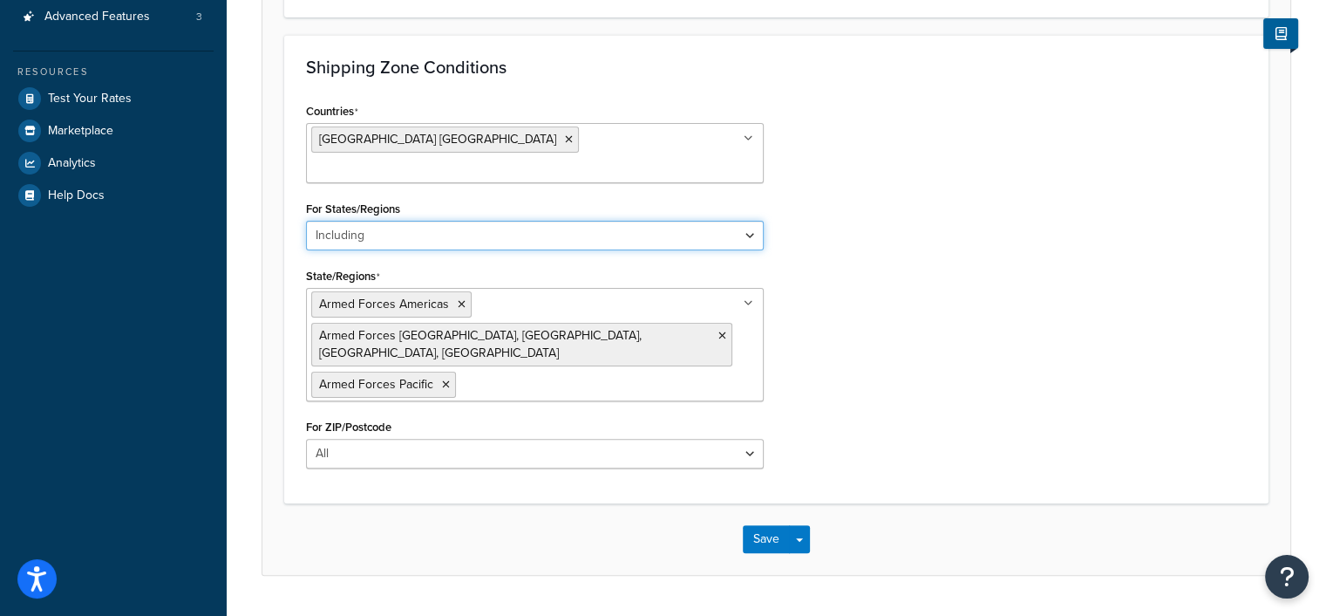
click at [743, 221] on select "All Including Excluding" at bounding box center [535, 236] width 458 height 30
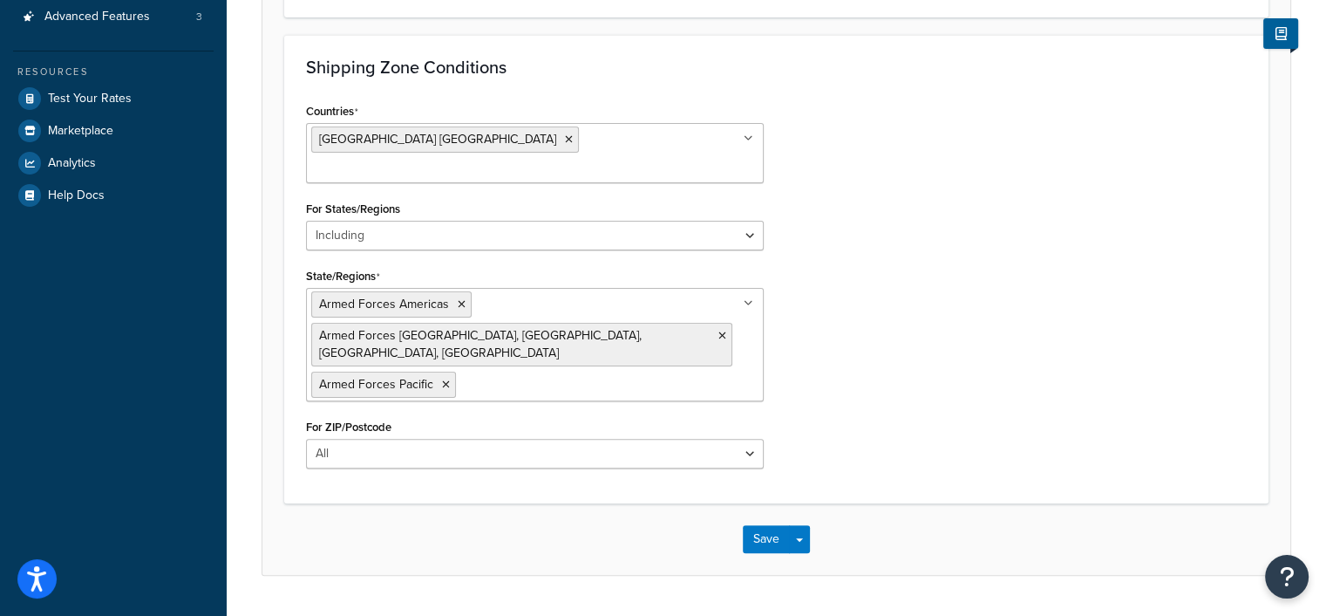
click at [906, 191] on div "Countries United States USA All Countries ALL Afghanistan AFG Albania ALB Alger…" at bounding box center [776, 290] width 967 height 383
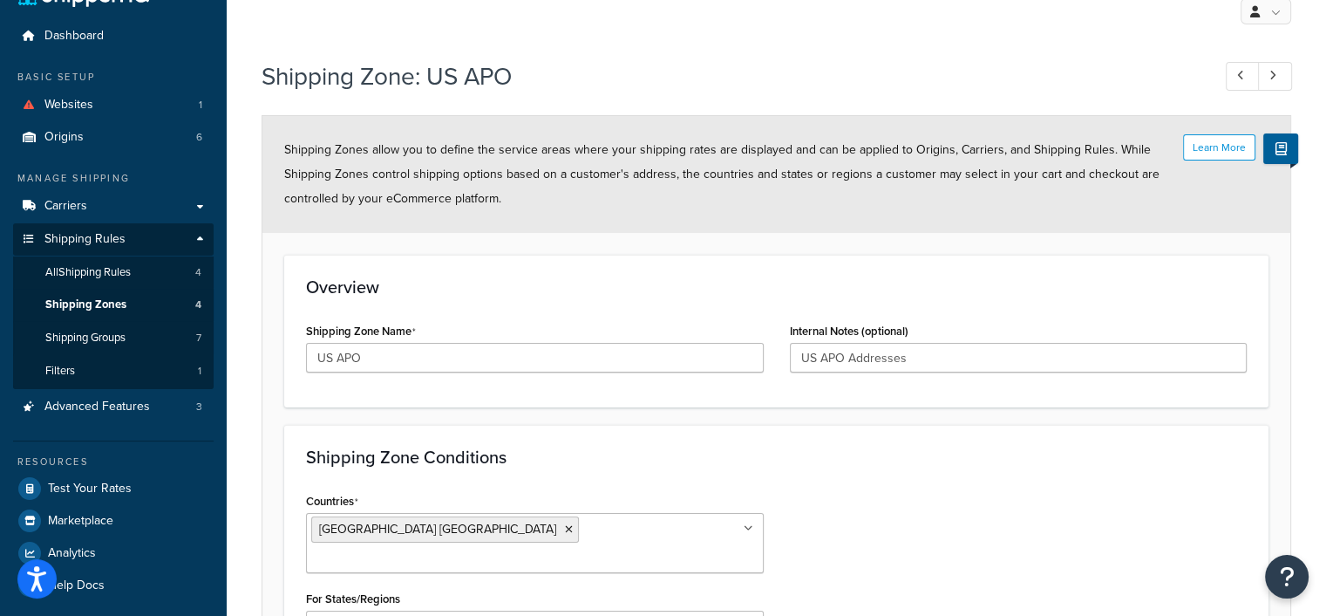
scroll to position [0, 0]
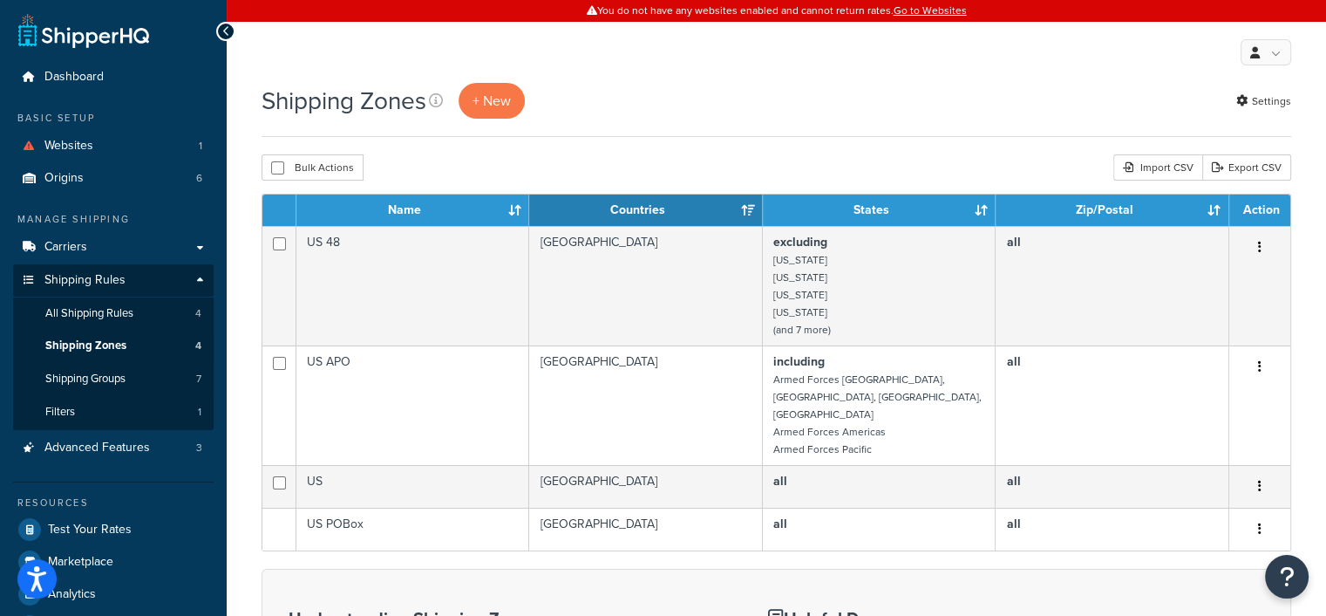
click at [228, 34] on icon at bounding box center [226, 31] width 8 height 12
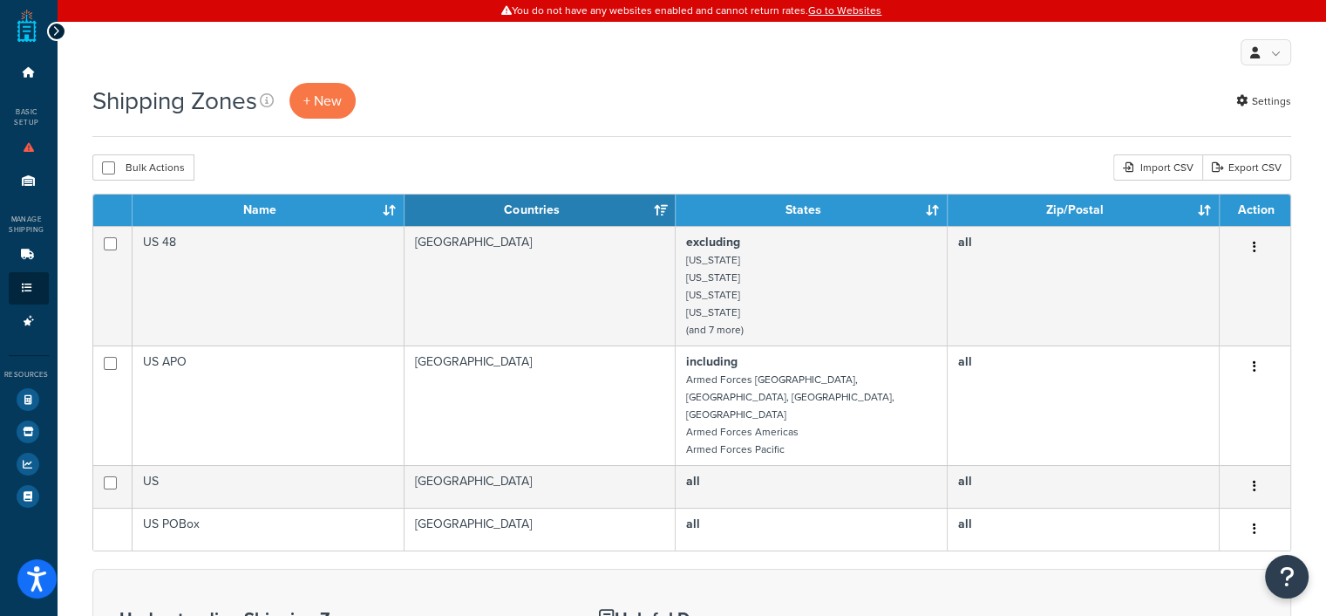
click at [58, 29] on icon at bounding box center [56, 31] width 8 height 12
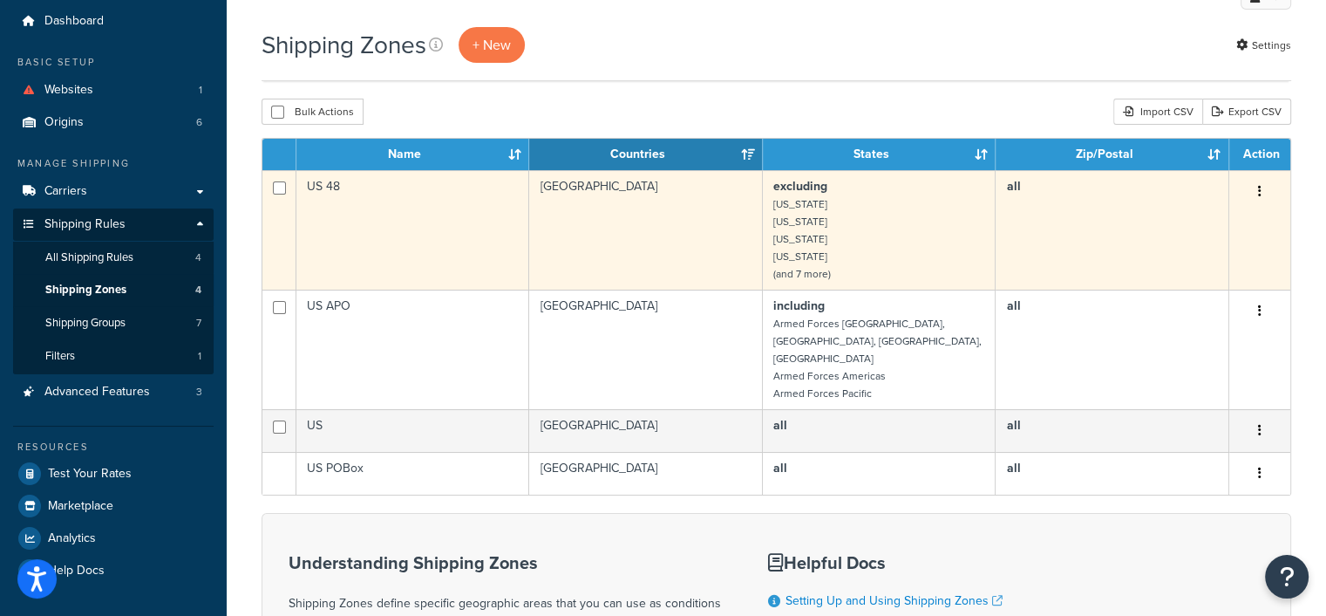
scroll to position [87, 0]
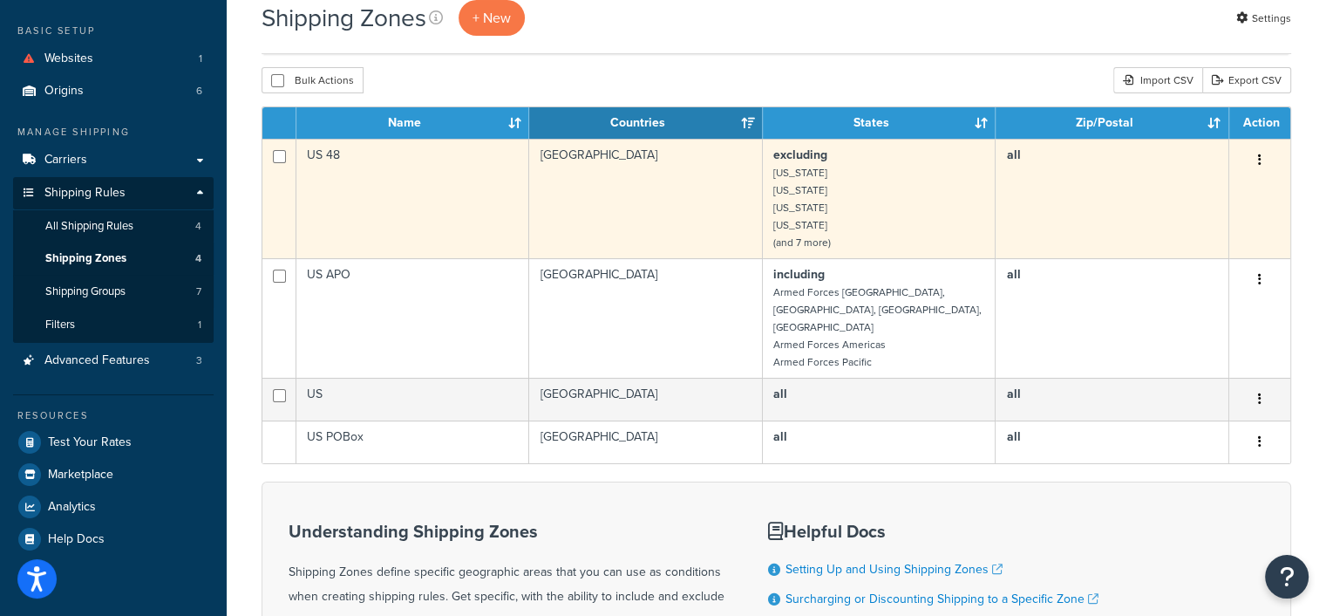
click at [878, 214] on td "excluding Alaska Hawaii American Samoa Guam (and 7 more)" at bounding box center [879, 198] width 233 height 119
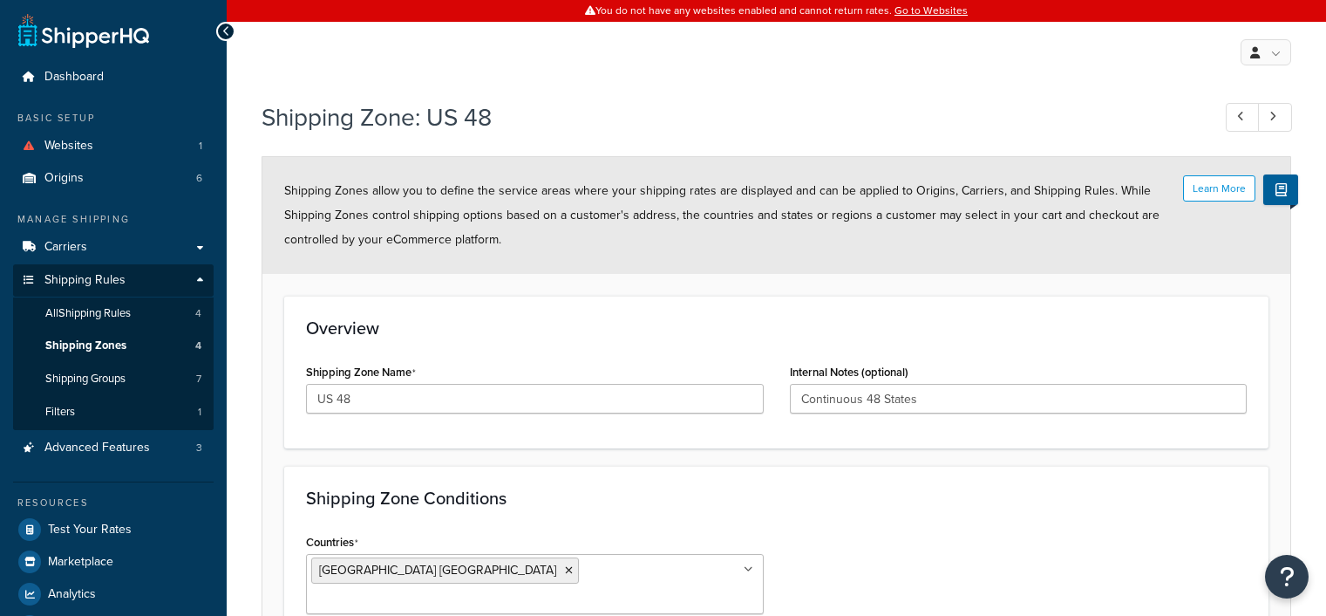
select select "excluding"
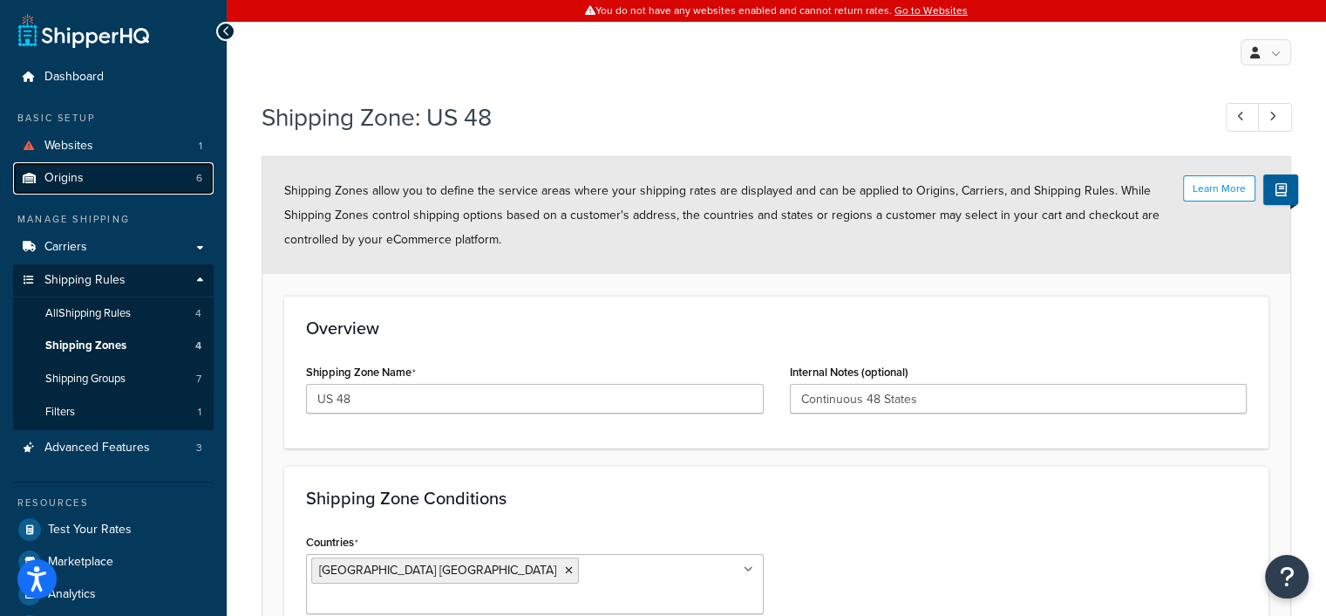
click at [73, 171] on span "Origins" at bounding box center [63, 178] width 39 height 15
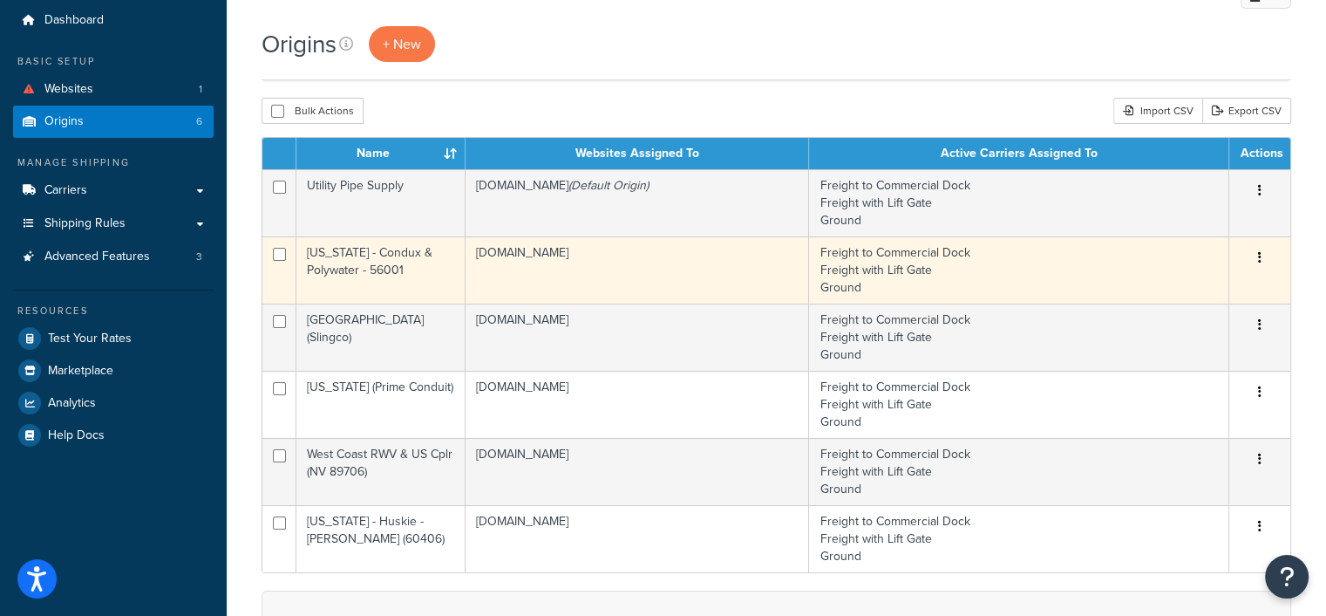
scroll to position [174, 0]
